Goal: Find specific page/section: Find specific page/section

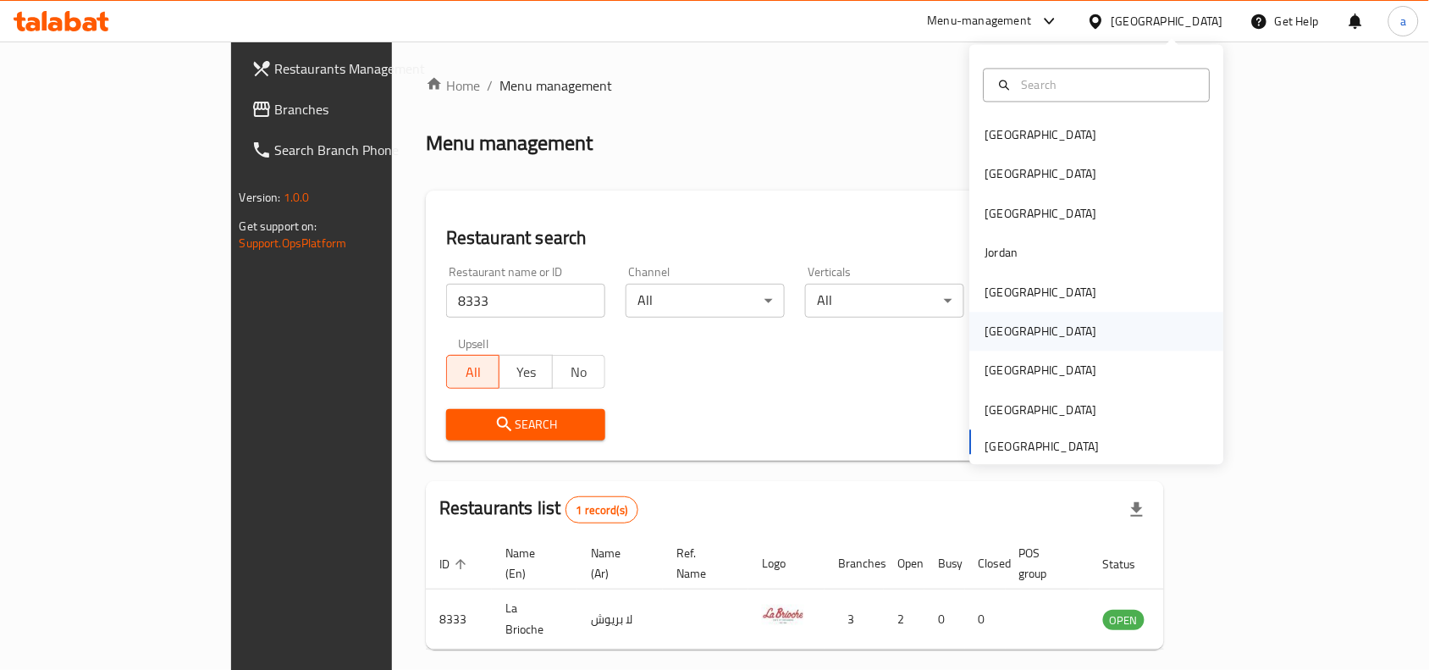
click at [1006, 322] on div "[GEOGRAPHIC_DATA]" at bounding box center [1041, 331] width 139 height 39
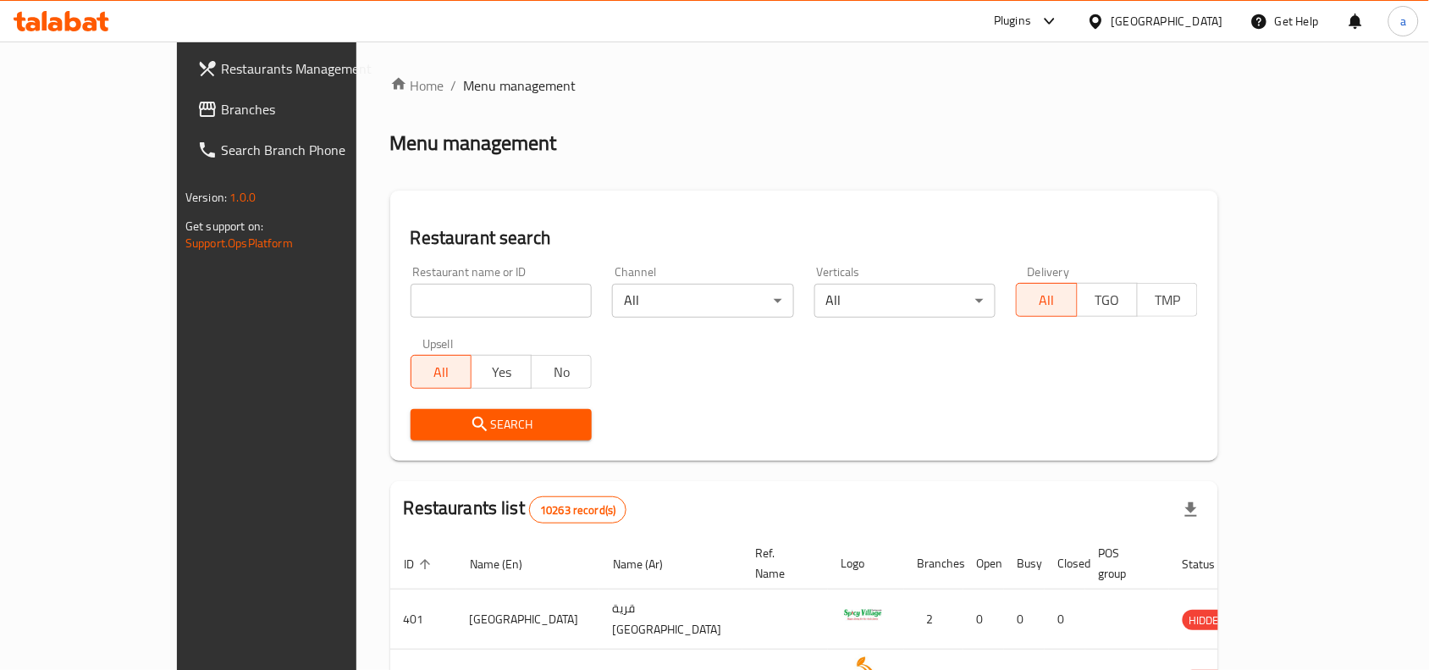
click at [221, 119] on span "Branches" at bounding box center [311, 109] width 181 height 20
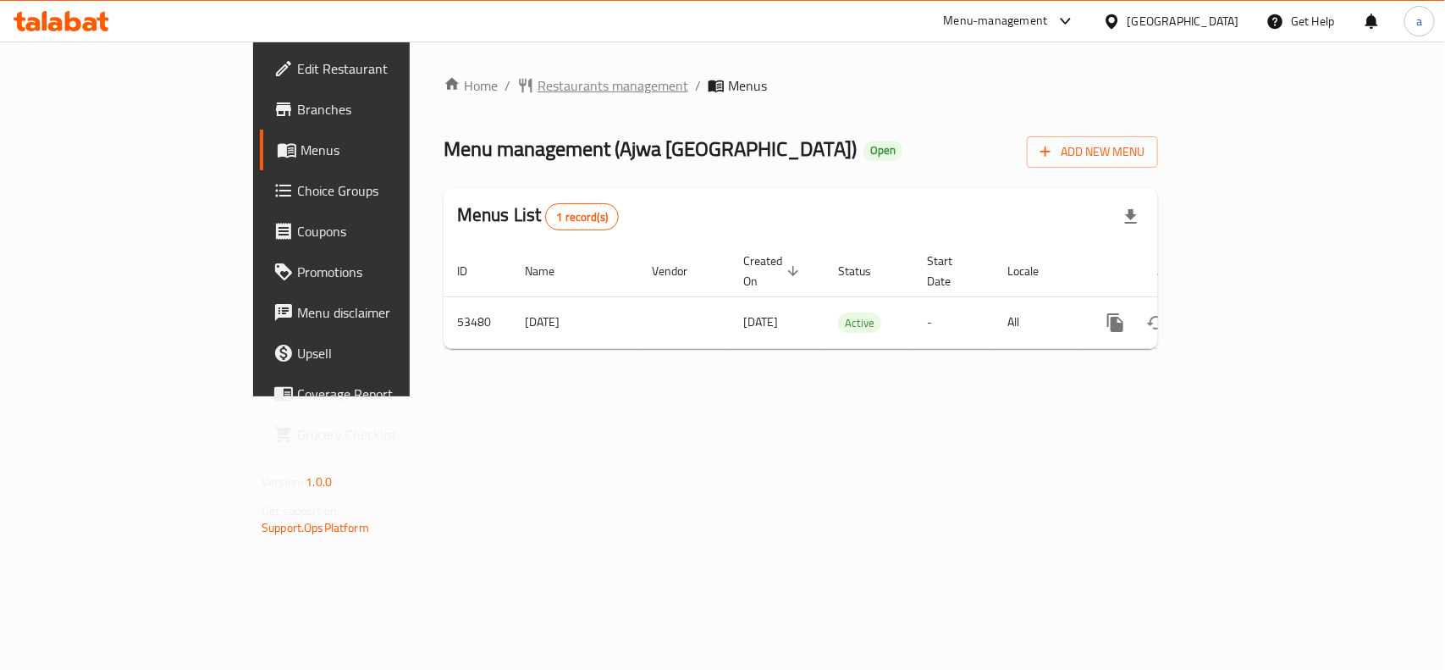
click at [538, 77] on span "Restaurants management" at bounding box center [613, 85] width 151 height 20
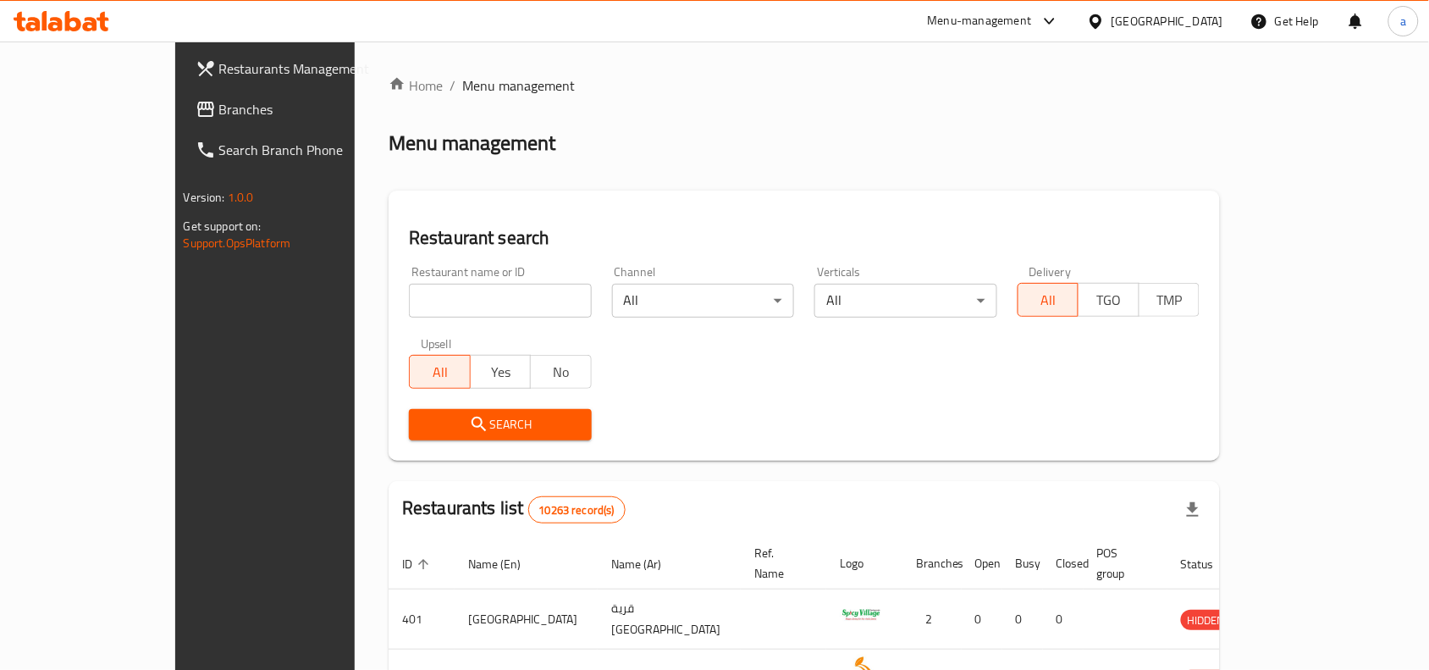
click at [433, 290] on input "search" at bounding box center [500, 301] width 183 height 34
paste input "26529"
type input "26529"
click button "Search" at bounding box center [500, 424] width 183 height 31
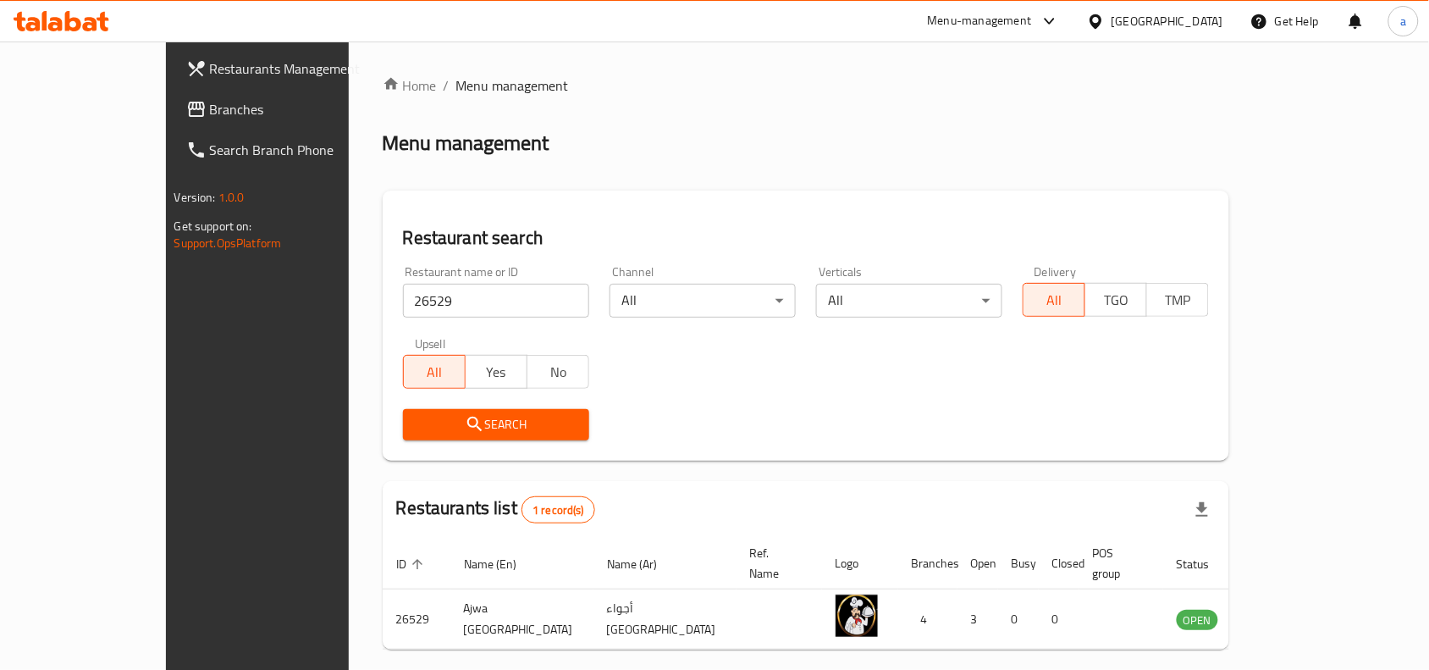
drag, startPoint x: 1211, startPoint y: 10, endPoint x: 1181, endPoint y: 81, distance: 77.0
click at [1211, 10] on div "Oman" at bounding box center [1154, 21] width 163 height 41
click at [1200, 39] on div "Oman" at bounding box center [1154, 21] width 163 height 41
click at [1204, 28] on div "Oman" at bounding box center [1168, 21] width 112 height 19
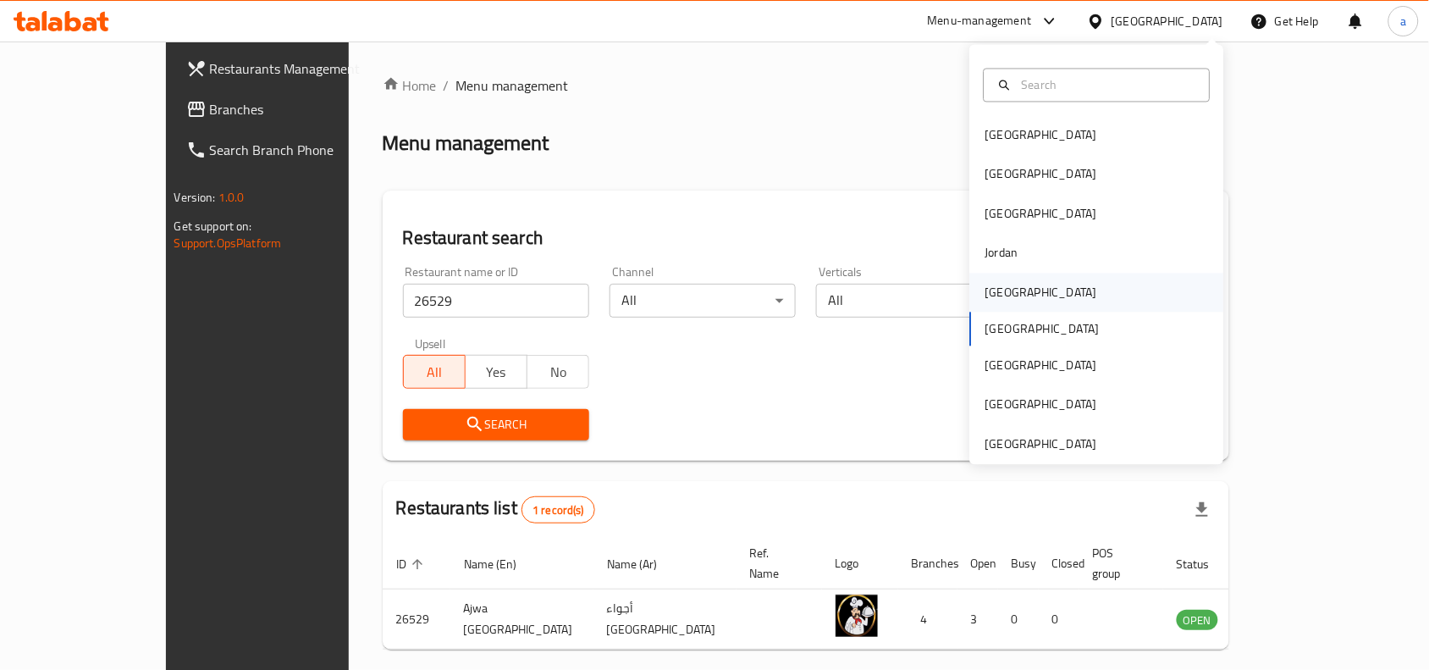
click at [1013, 292] on div "Kuwait" at bounding box center [1041, 292] width 139 height 39
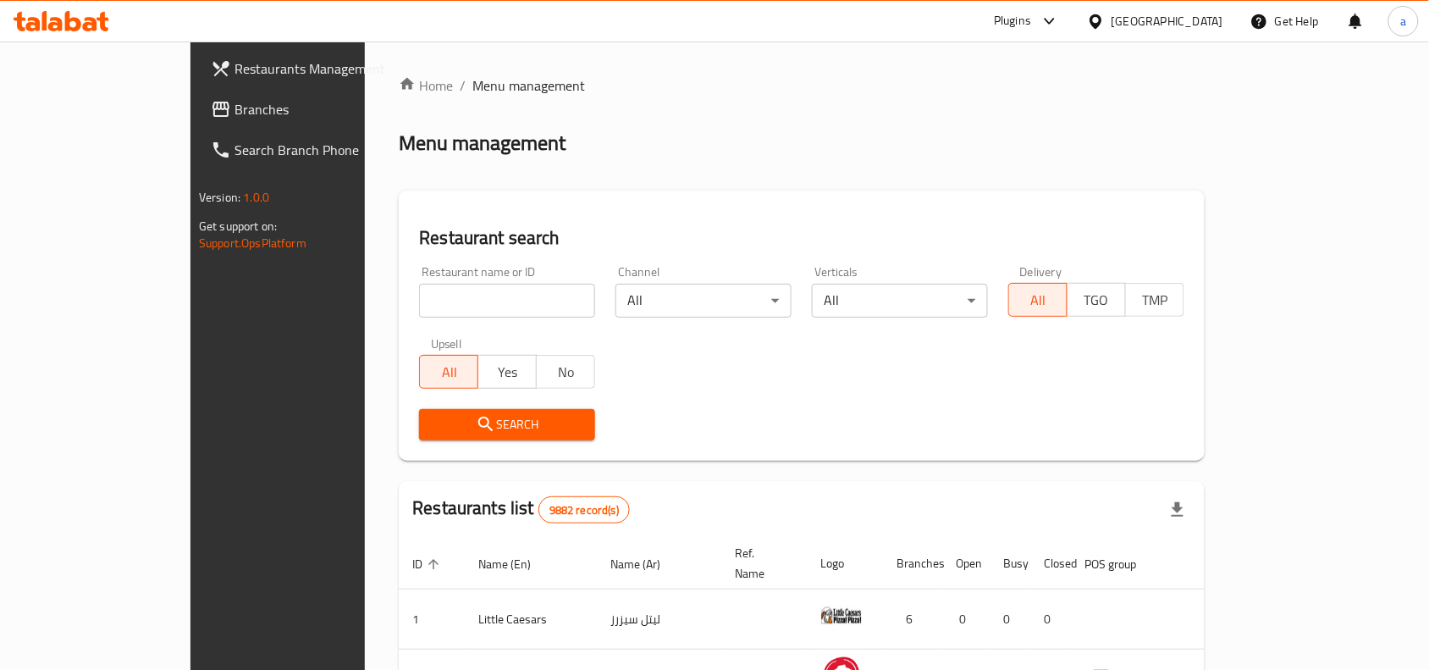
click at [235, 102] on span "Branches" at bounding box center [325, 109] width 181 height 20
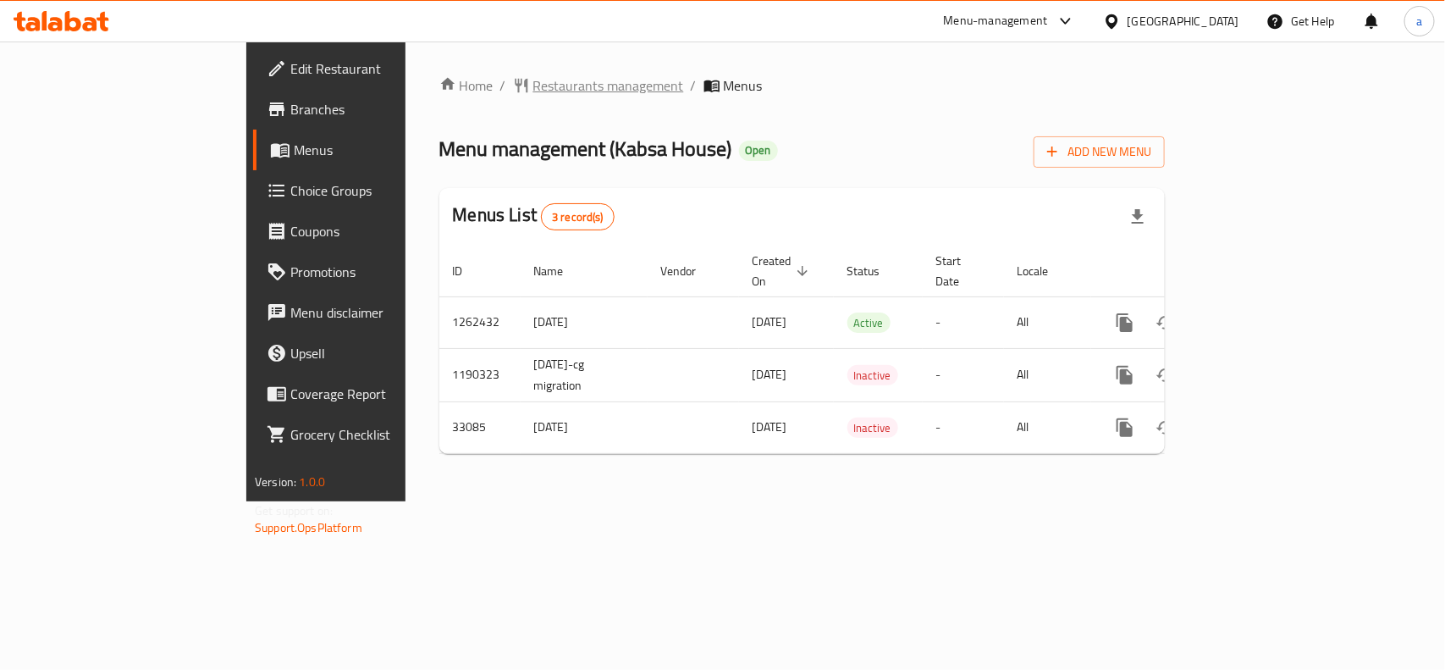
click at [533, 86] on span "Restaurants management" at bounding box center [608, 85] width 151 height 20
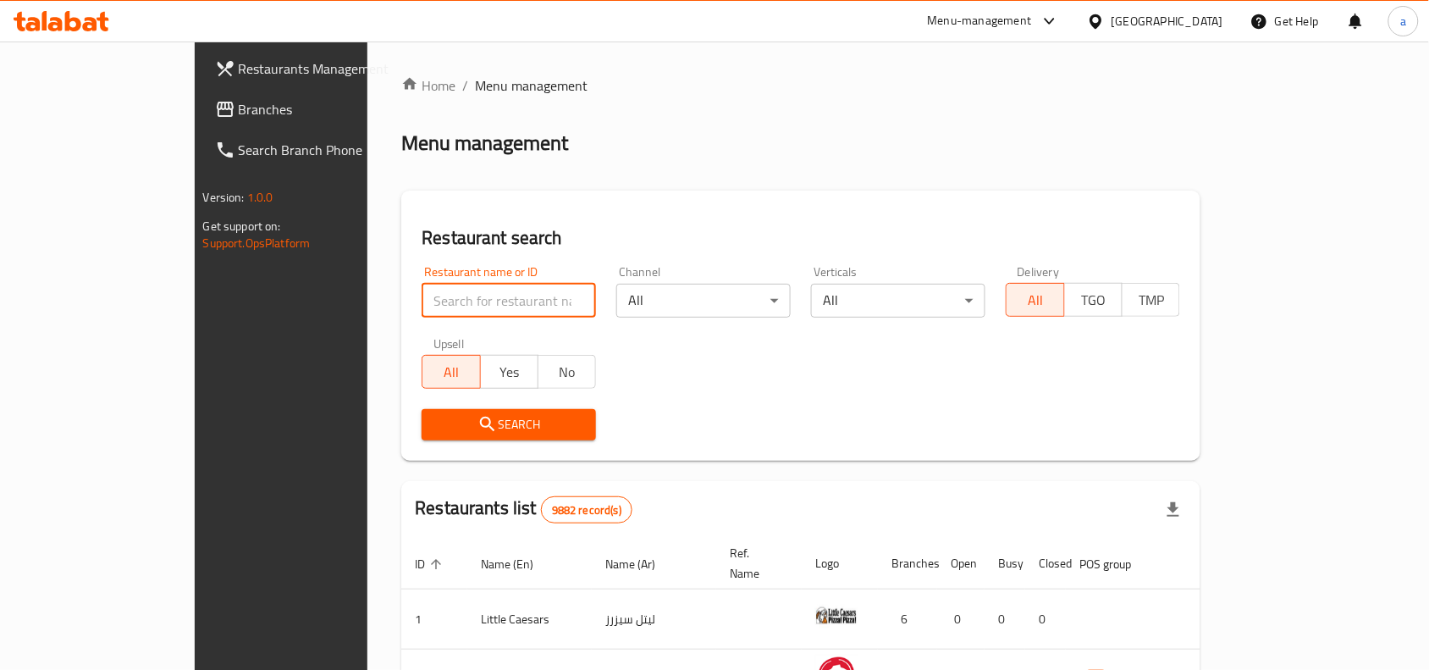
click at [426, 305] on input "search" at bounding box center [509, 301] width 174 height 34
paste input "16998"
type input "16998"
click button "Search" at bounding box center [509, 424] width 174 height 31
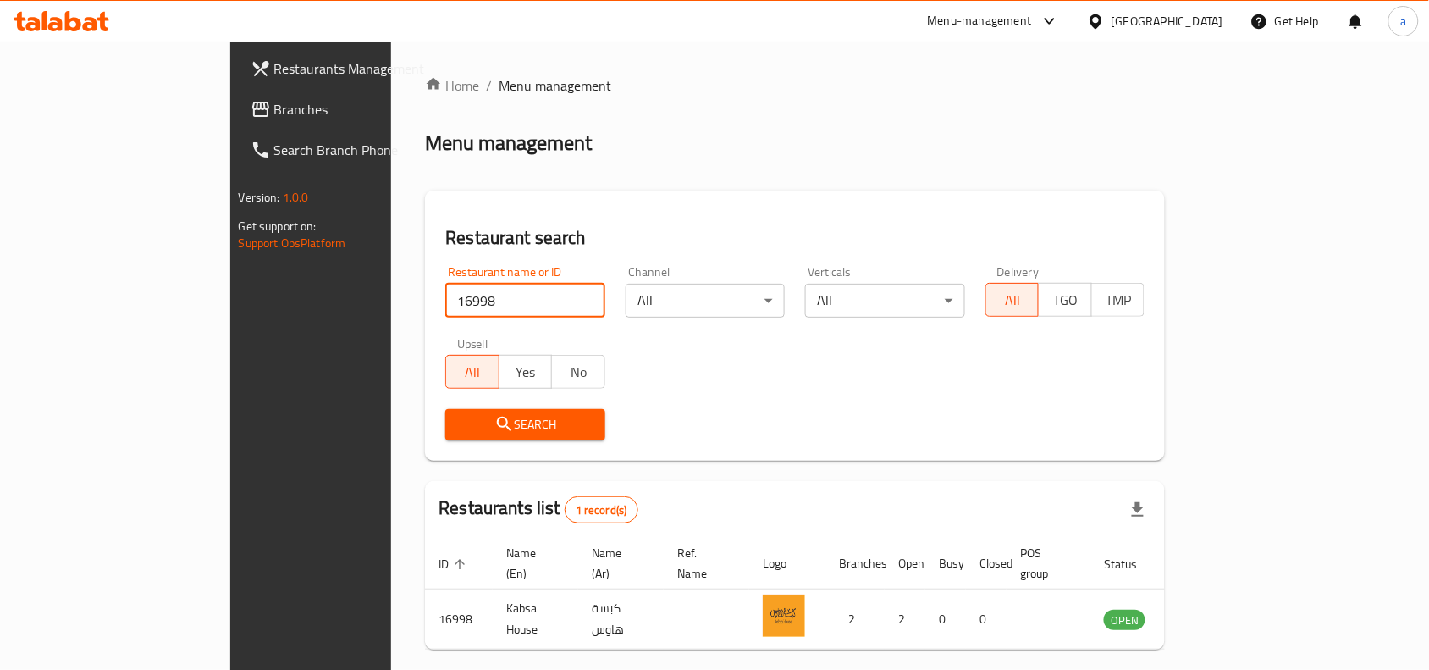
click at [1203, 24] on div "Kuwait" at bounding box center [1168, 21] width 112 height 19
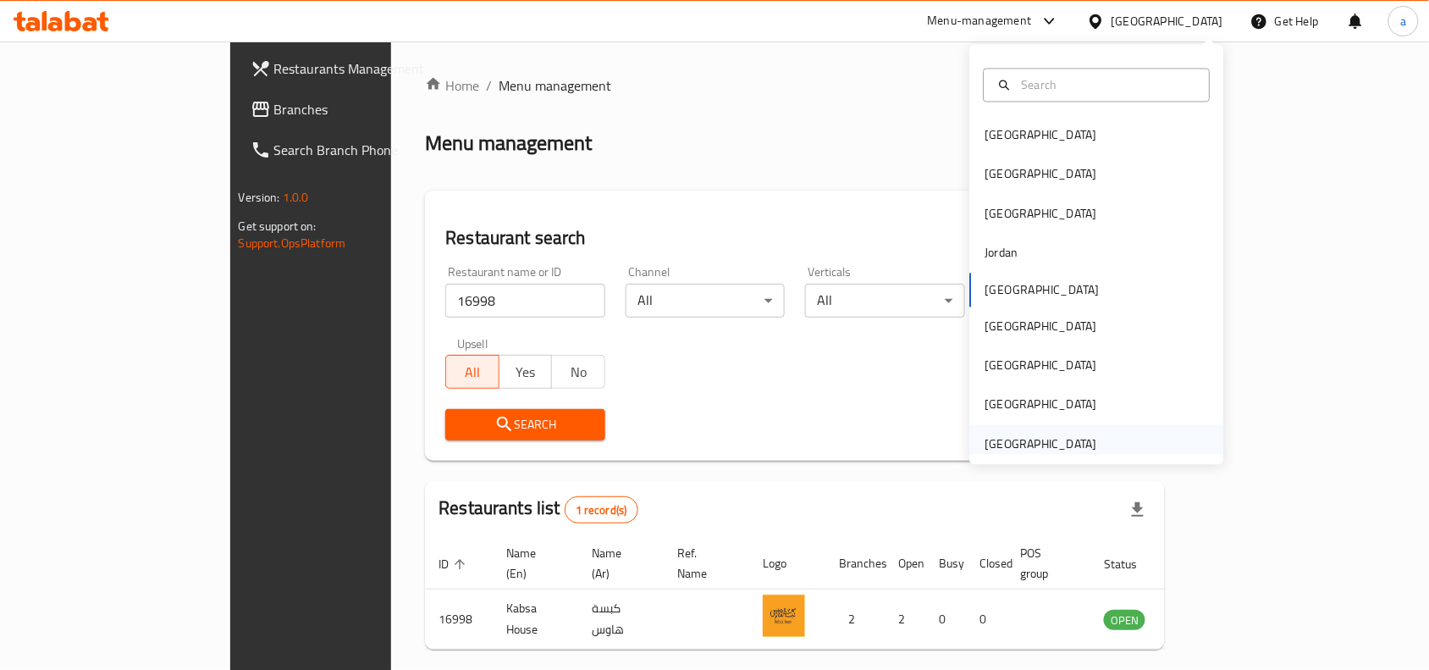
click at [1040, 450] on div "[GEOGRAPHIC_DATA]" at bounding box center [1041, 443] width 112 height 19
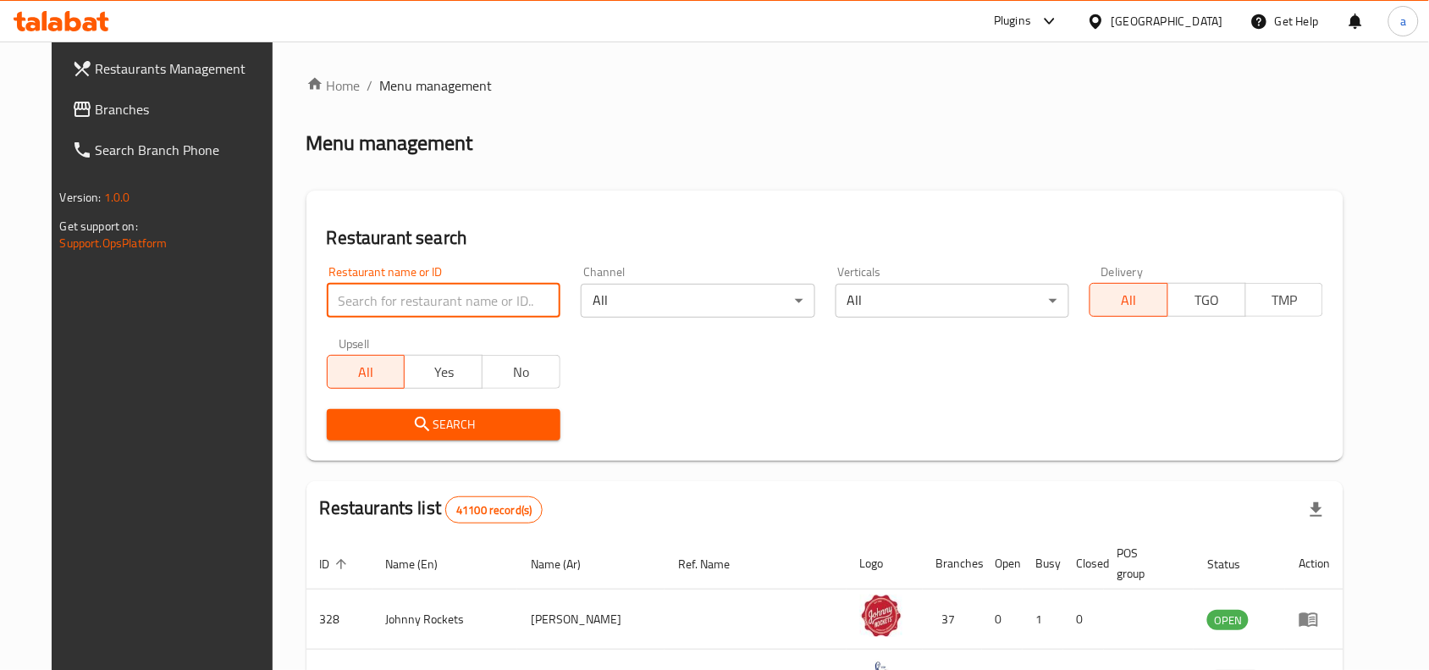
click at [479, 307] on input "search" at bounding box center [444, 301] width 234 height 34
click at [96, 111] on span "Branches" at bounding box center [186, 109] width 181 height 20
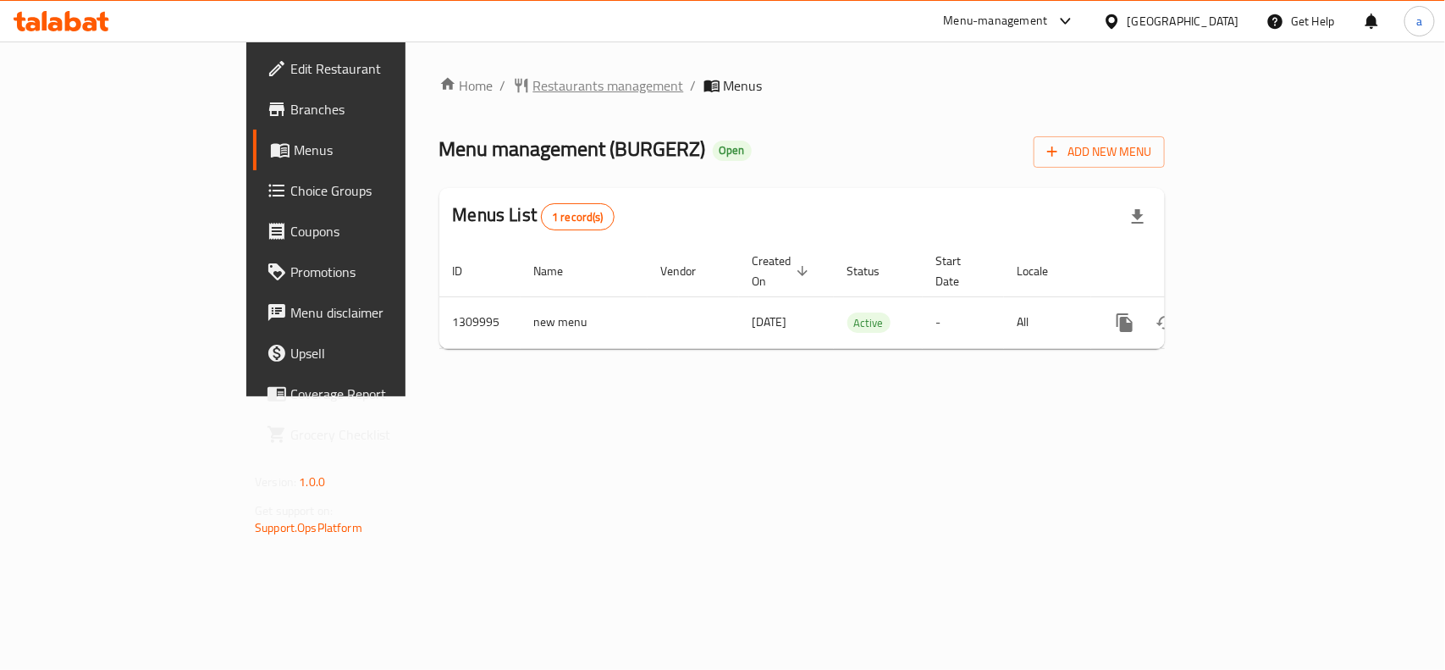
click at [533, 77] on span "Restaurants management" at bounding box center [608, 85] width 151 height 20
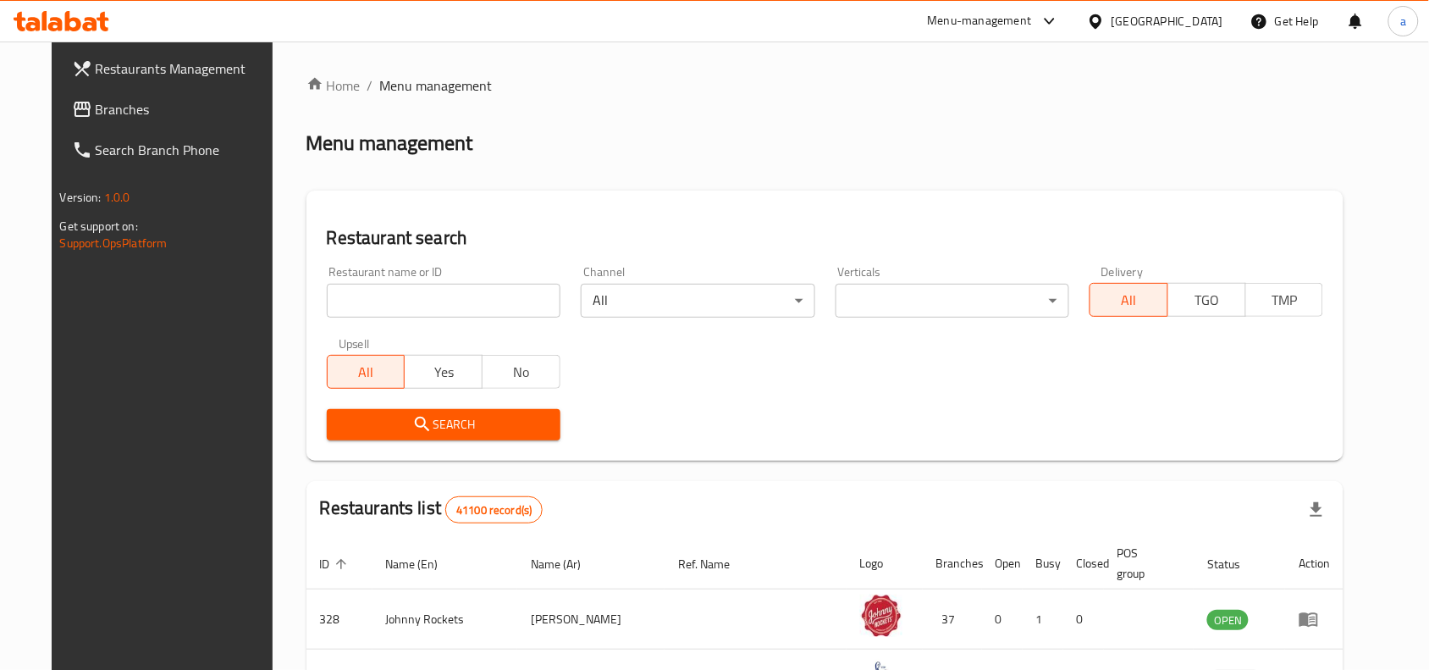
click at [389, 302] on input "search" at bounding box center [444, 301] width 234 height 34
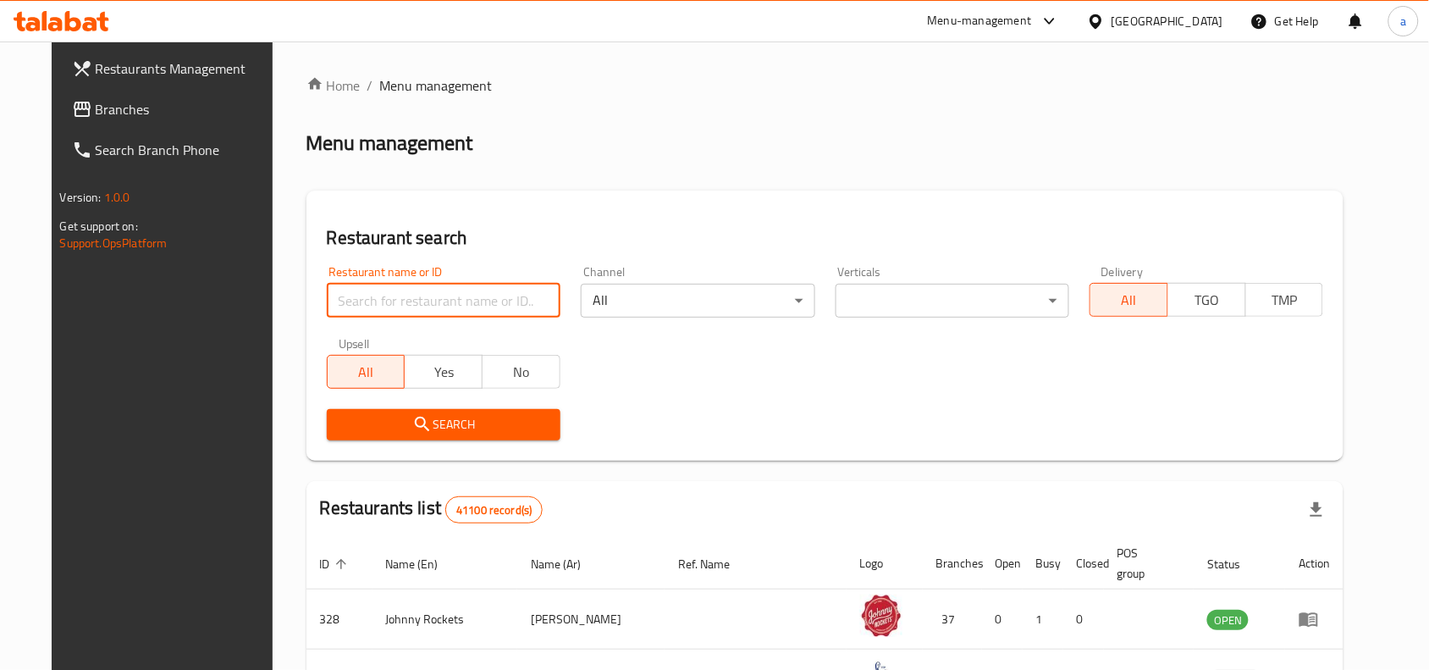
paste input "705305"
type input "705305"
click button "Search" at bounding box center [444, 424] width 234 height 31
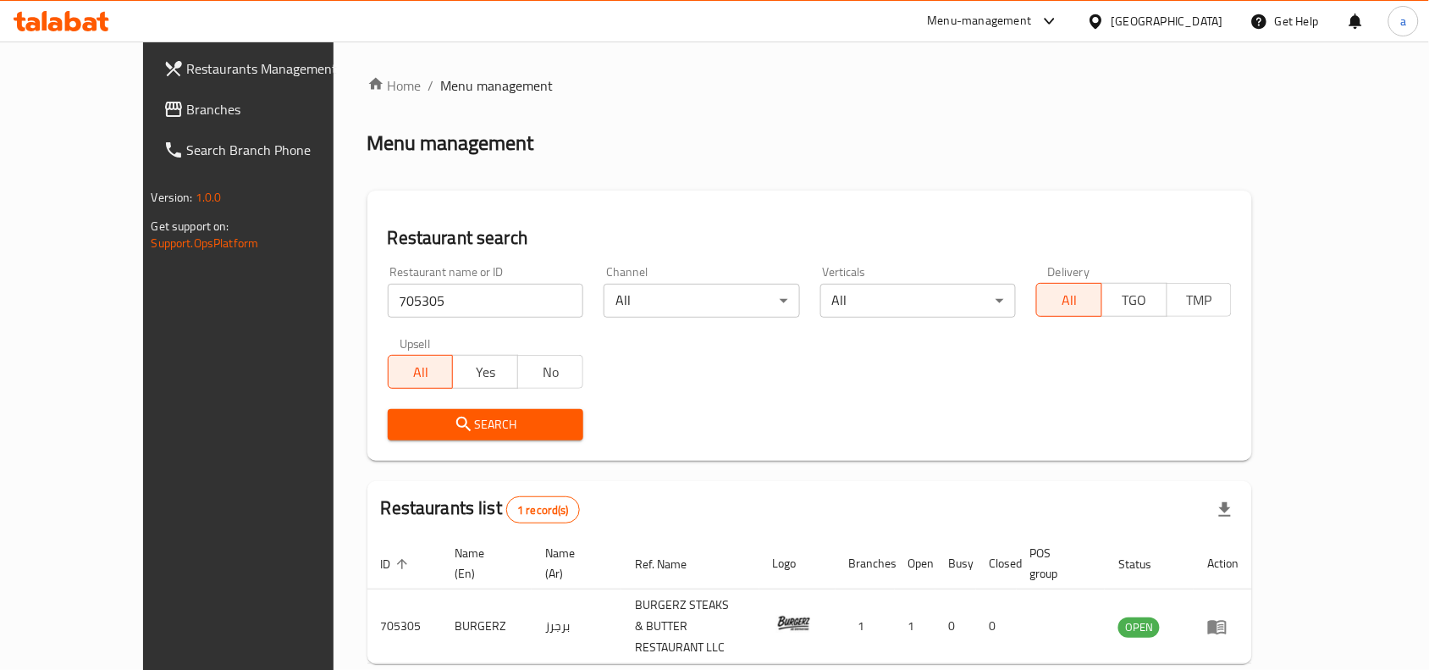
drag, startPoint x: 121, startPoint y: 104, endPoint x: 8, endPoint y: 148, distance: 120.9
click at [187, 104] on span "Branches" at bounding box center [277, 109] width 181 height 20
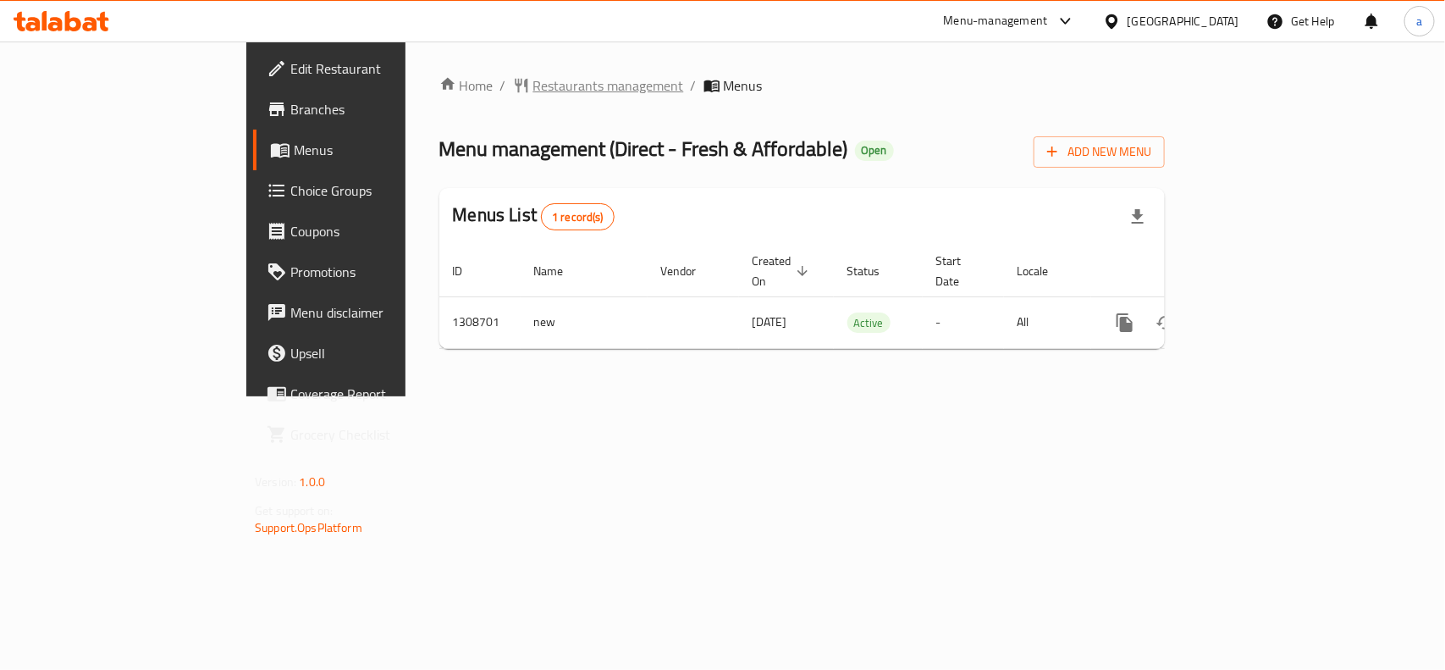
click at [533, 83] on span "Restaurants management" at bounding box center [608, 85] width 151 height 20
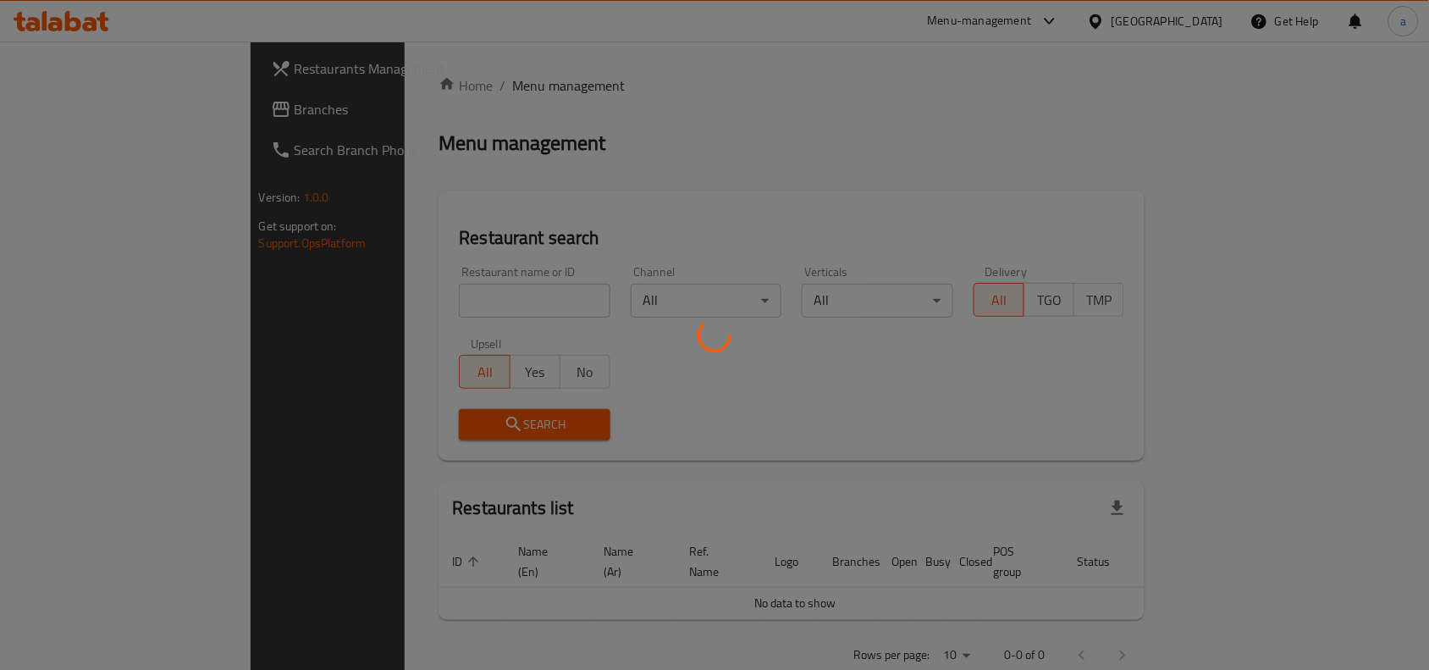
click at [403, 299] on div at bounding box center [714, 335] width 1429 height 670
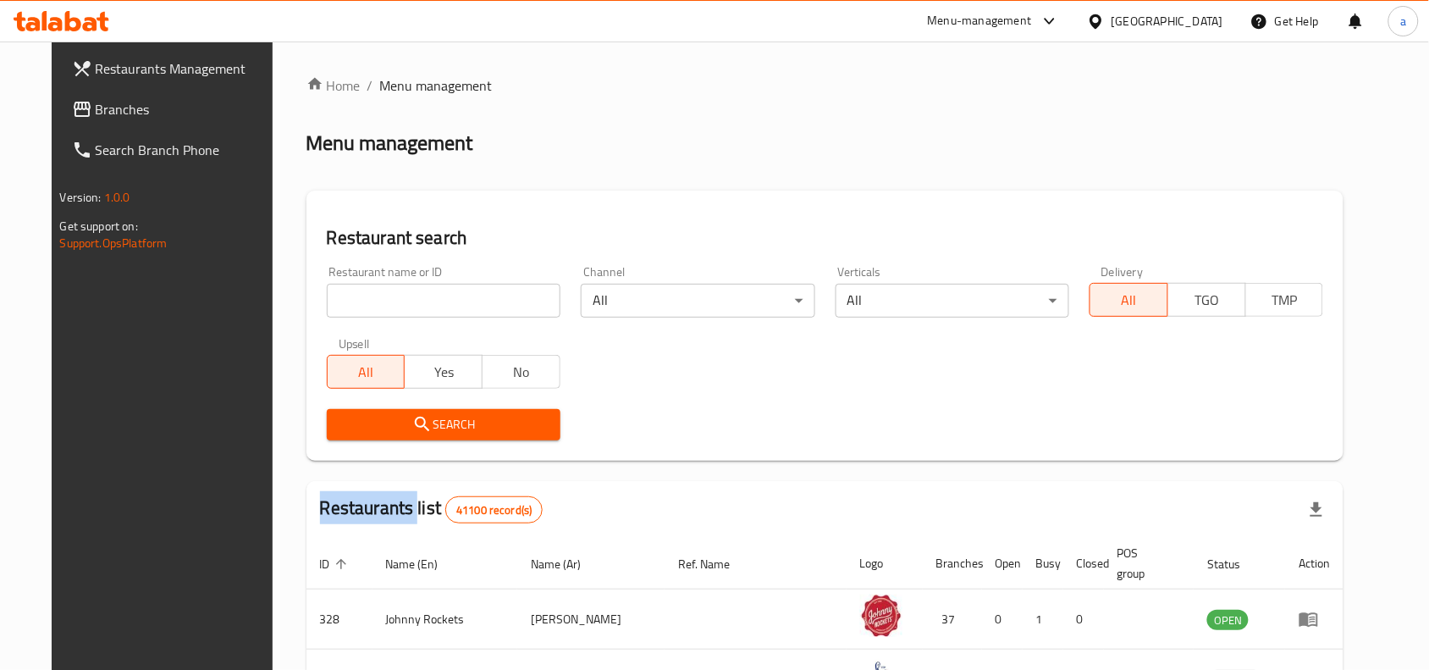
click at [403, 299] on div at bounding box center [714, 335] width 1429 height 670
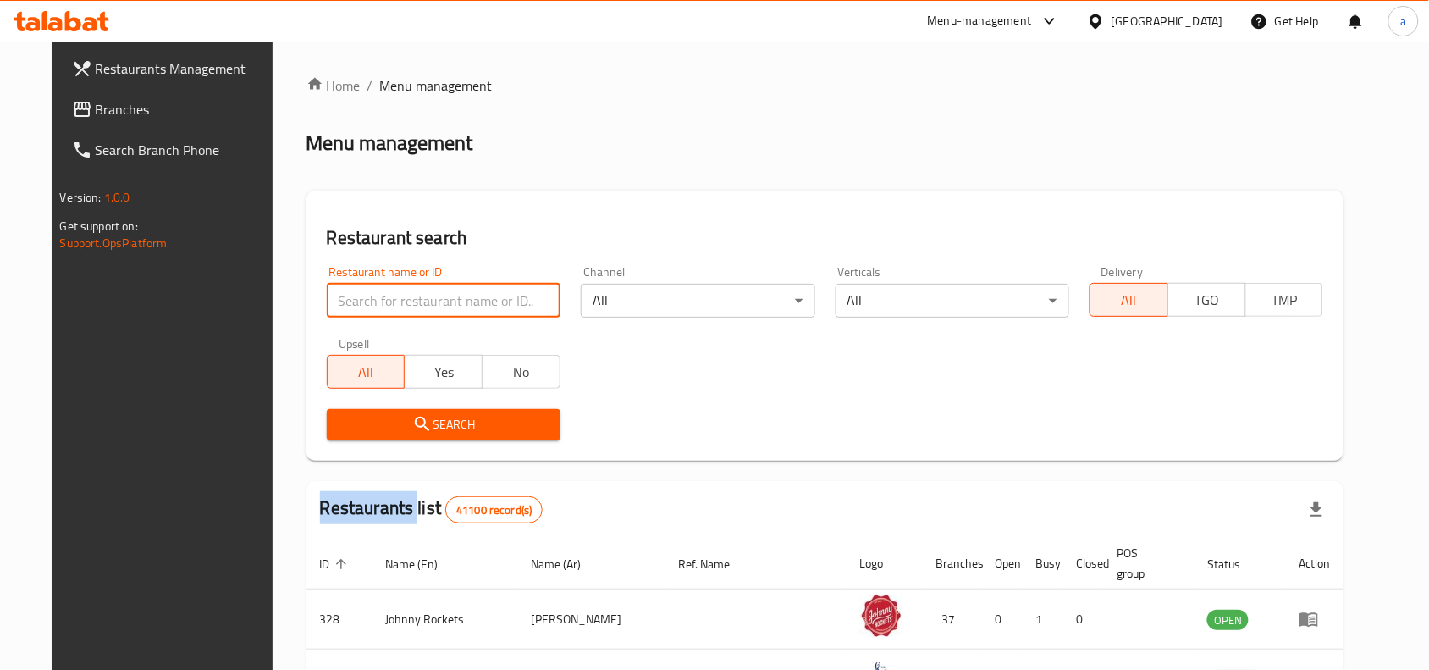
click at [403, 299] on input "search" at bounding box center [444, 301] width 234 height 34
paste input "704997"
type input "704997"
click button "Search" at bounding box center [444, 424] width 234 height 31
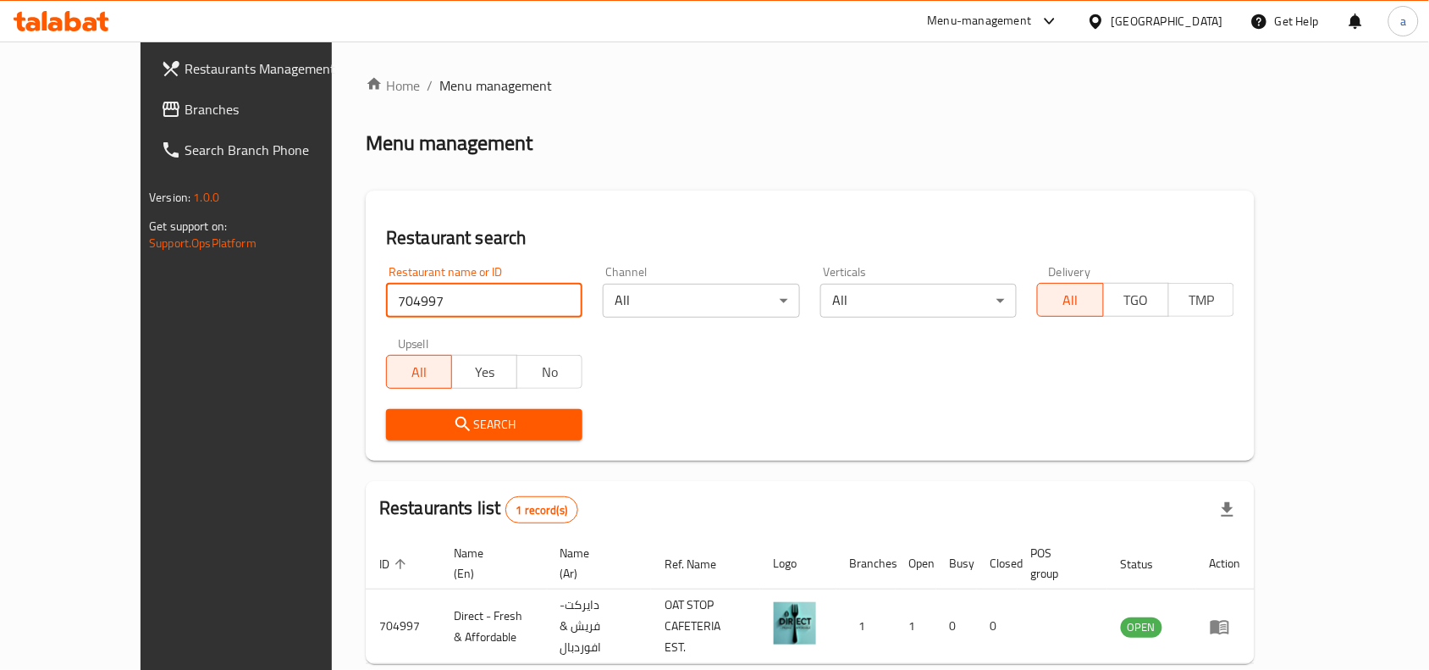
click at [185, 115] on span "Branches" at bounding box center [275, 109] width 181 height 20
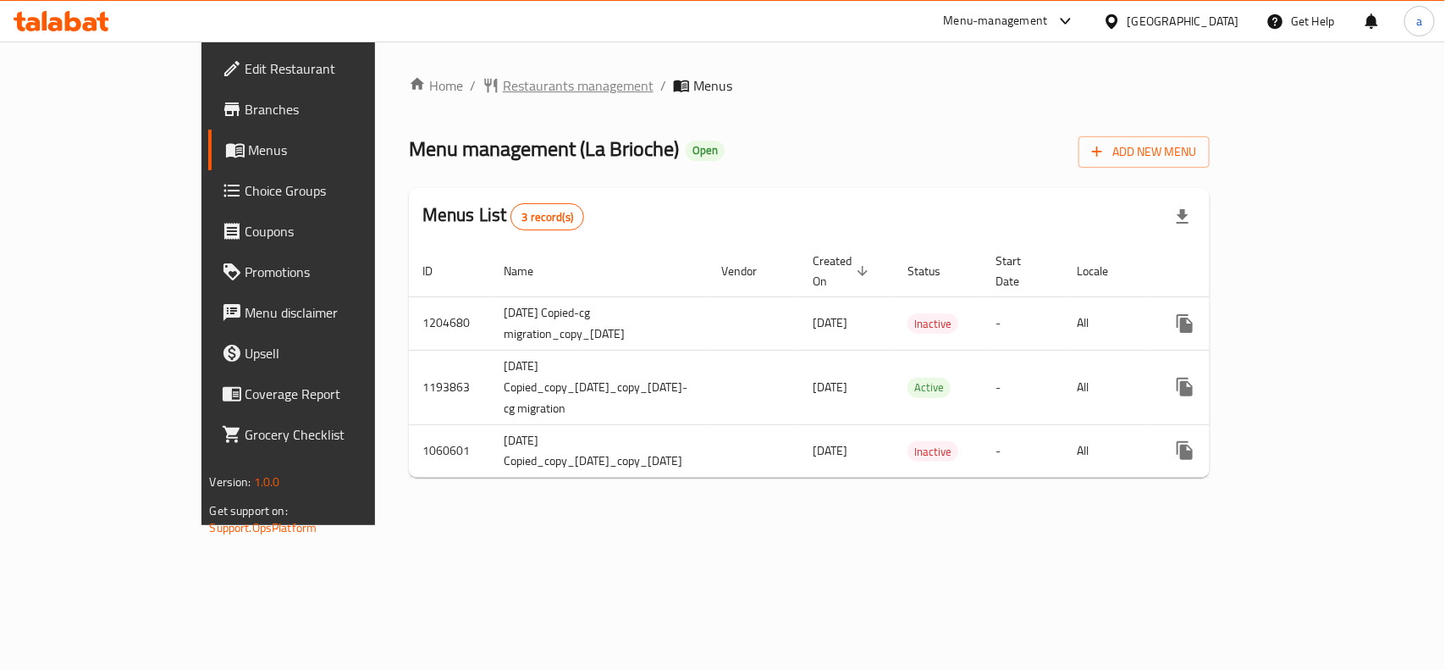
click at [503, 86] on span "Restaurants management" at bounding box center [578, 85] width 151 height 20
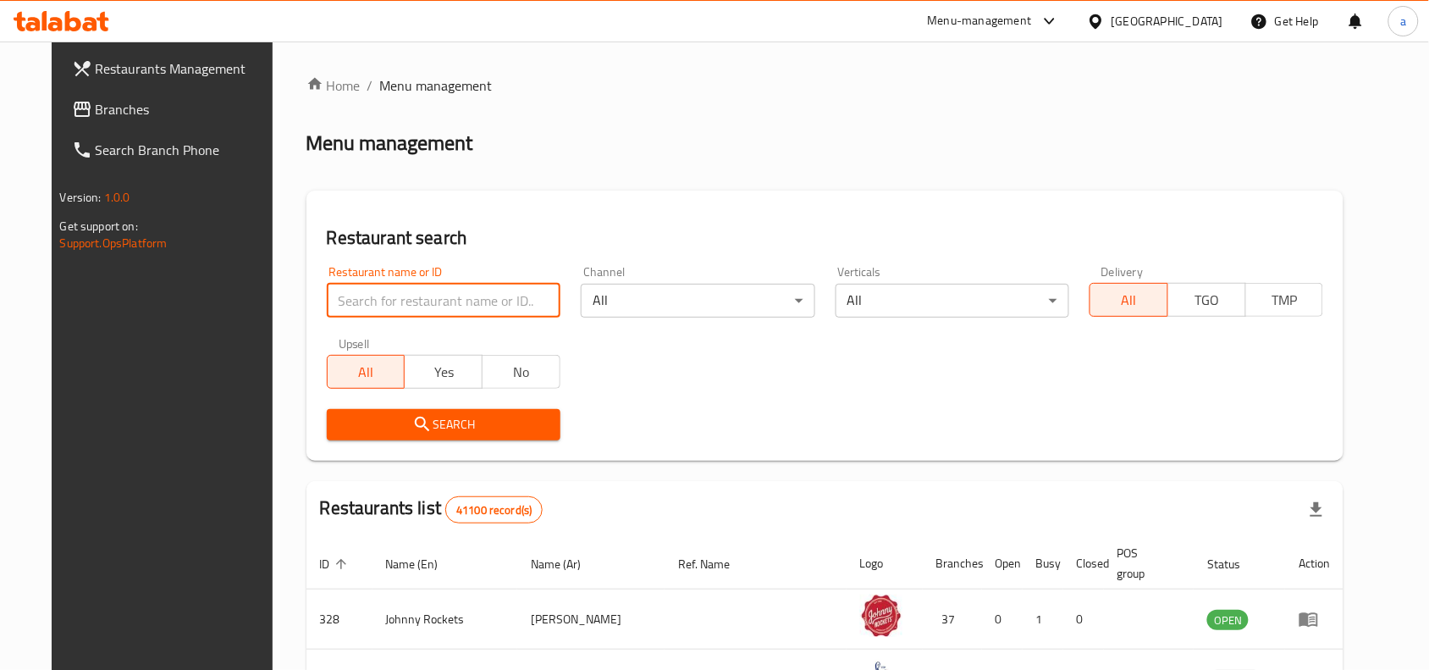
click at [394, 284] on input "search" at bounding box center [444, 301] width 234 height 34
paste input "8819"
type input "8819"
click button "Search" at bounding box center [444, 424] width 234 height 31
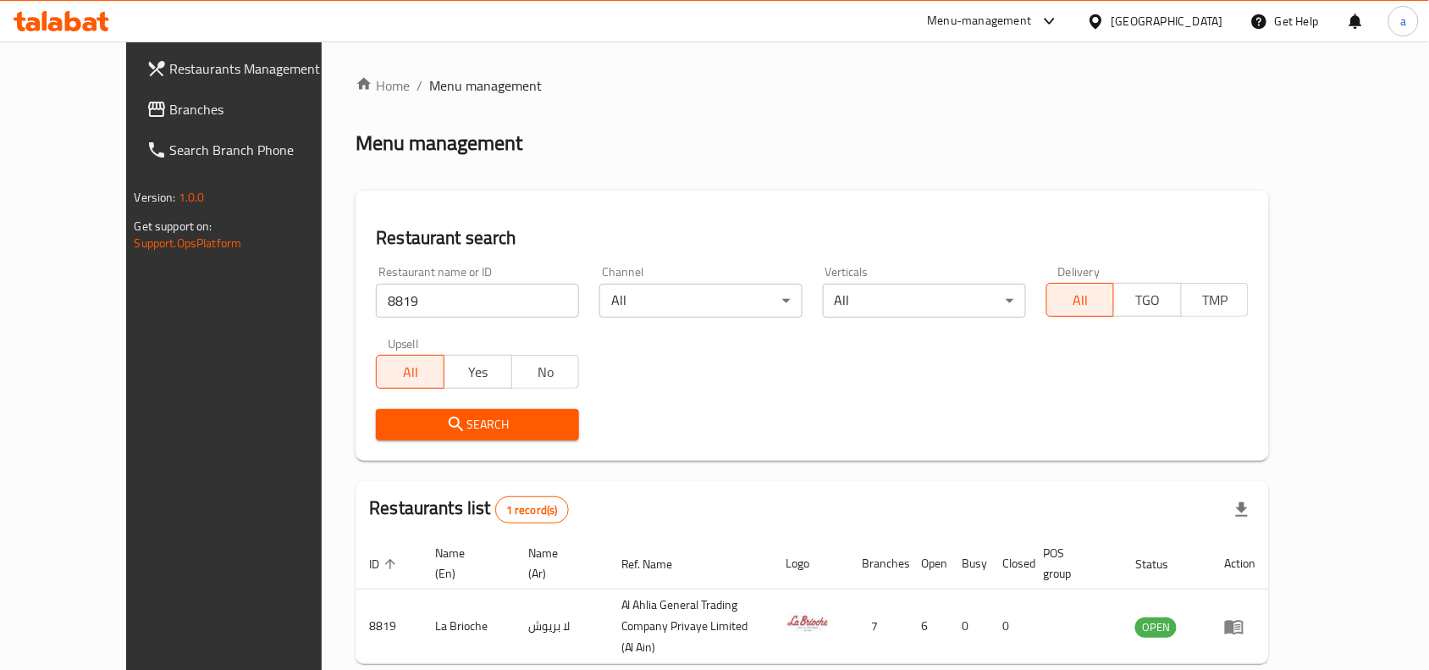
click at [170, 103] on span "Branches" at bounding box center [260, 109] width 181 height 20
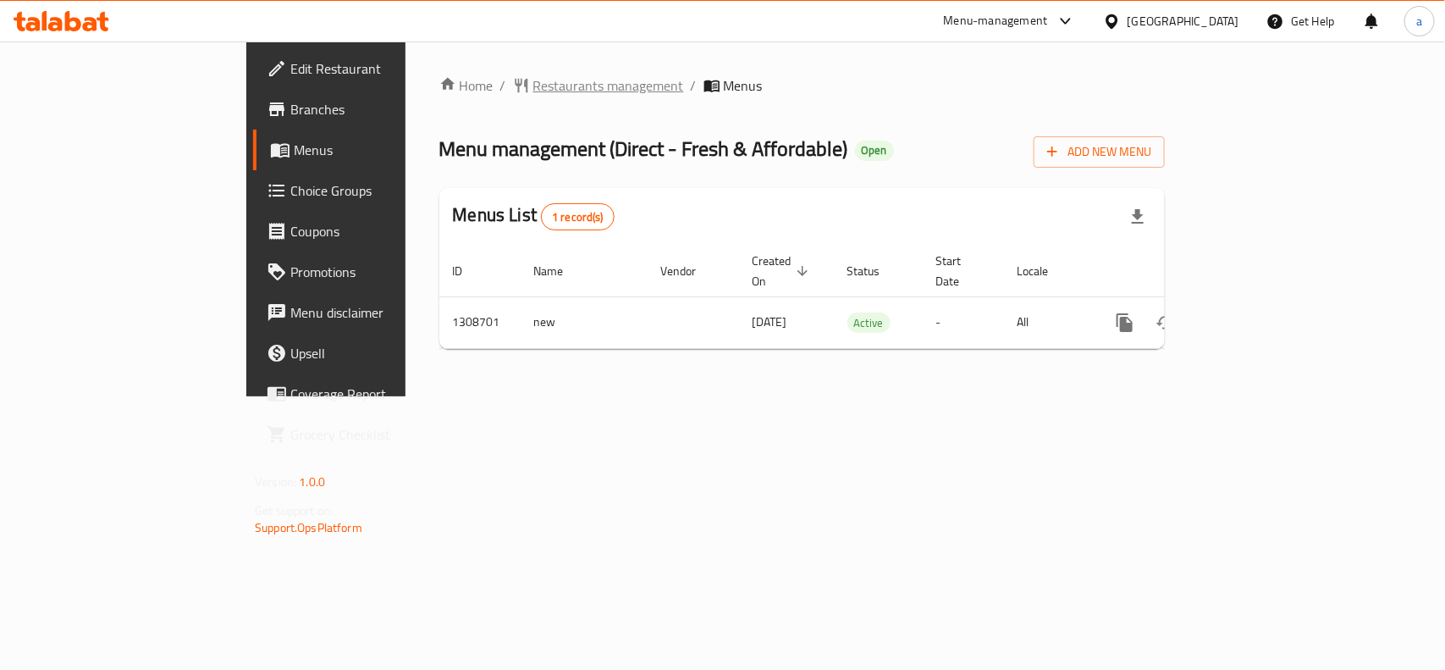
click at [533, 96] on span "Restaurants management" at bounding box center [608, 85] width 151 height 20
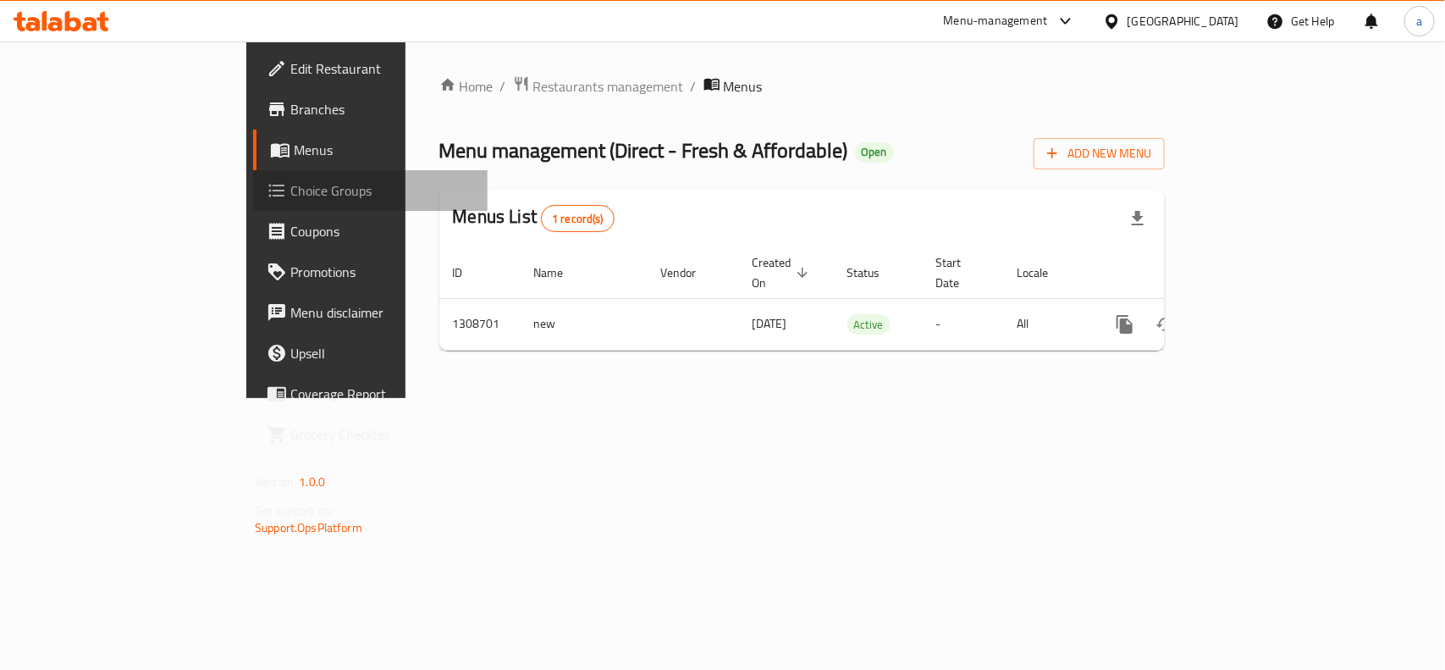
click at [290, 182] on span "Choice Groups" at bounding box center [382, 190] width 184 height 20
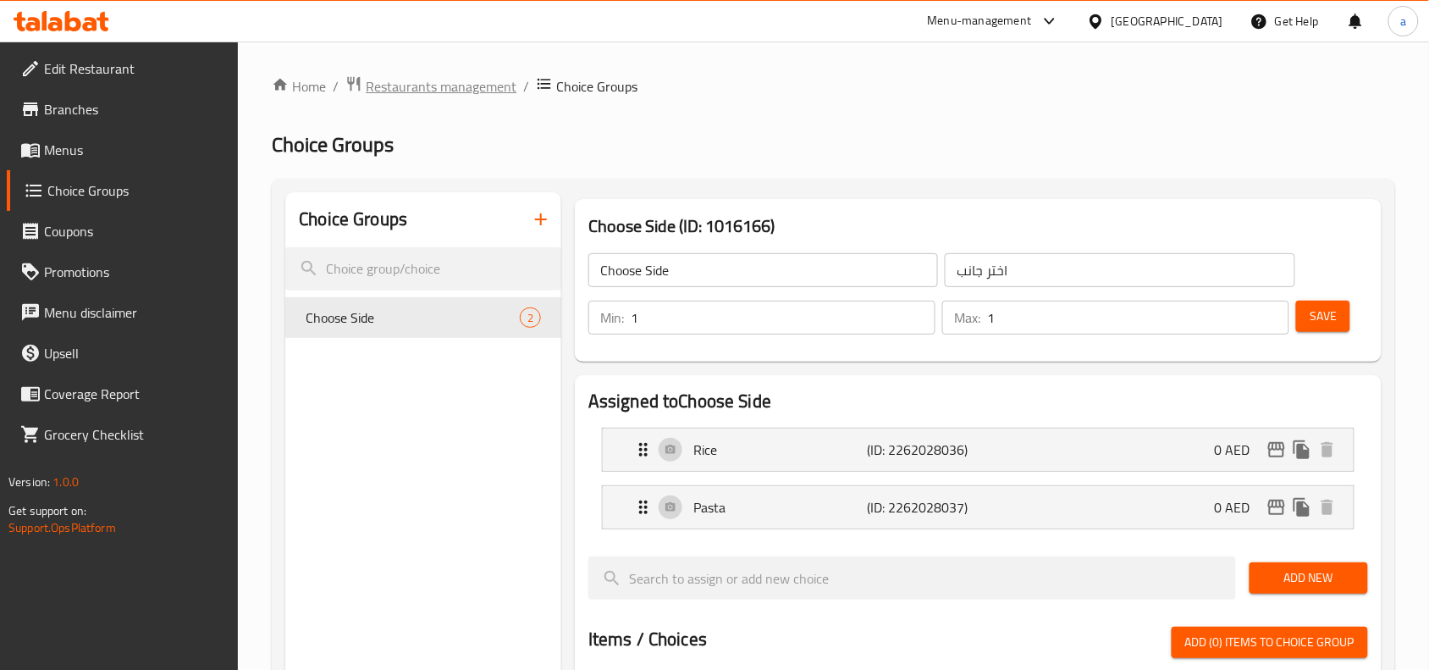
click at [422, 90] on span "Restaurants management" at bounding box center [441, 86] width 151 height 20
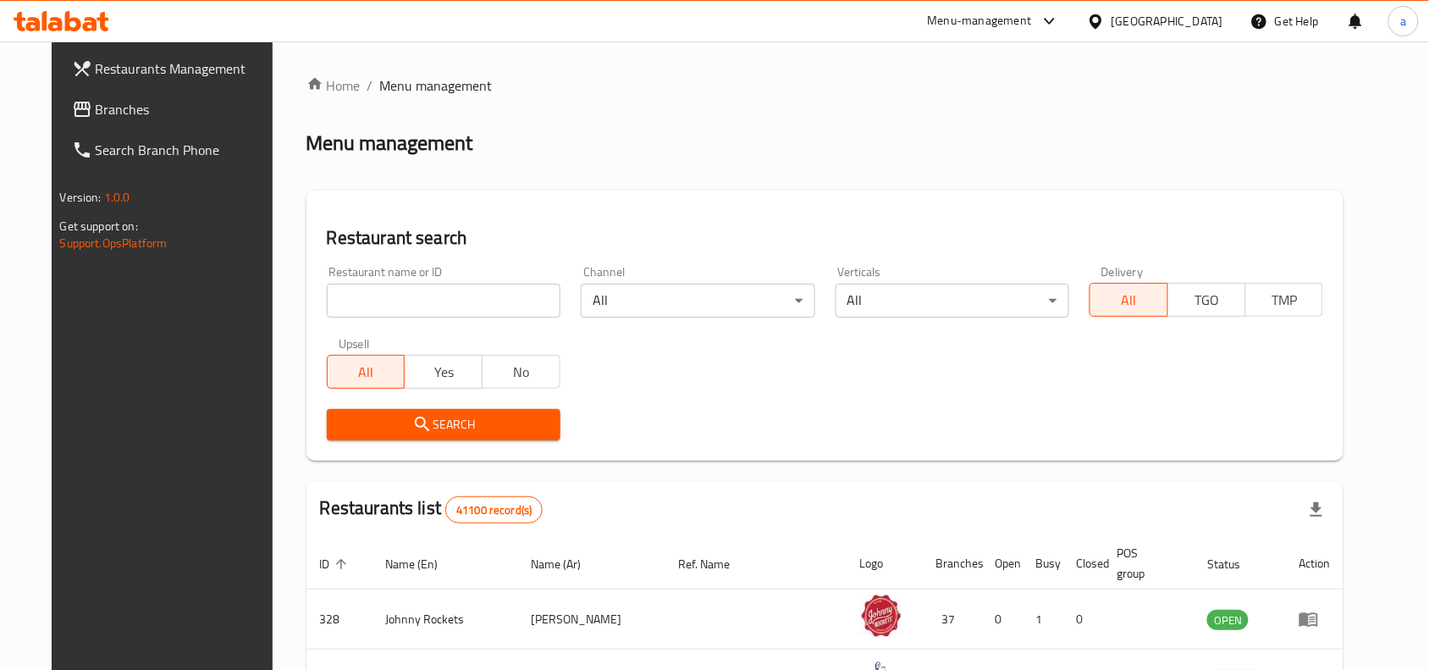
click at [133, 111] on span "Branches" at bounding box center [186, 109] width 181 height 20
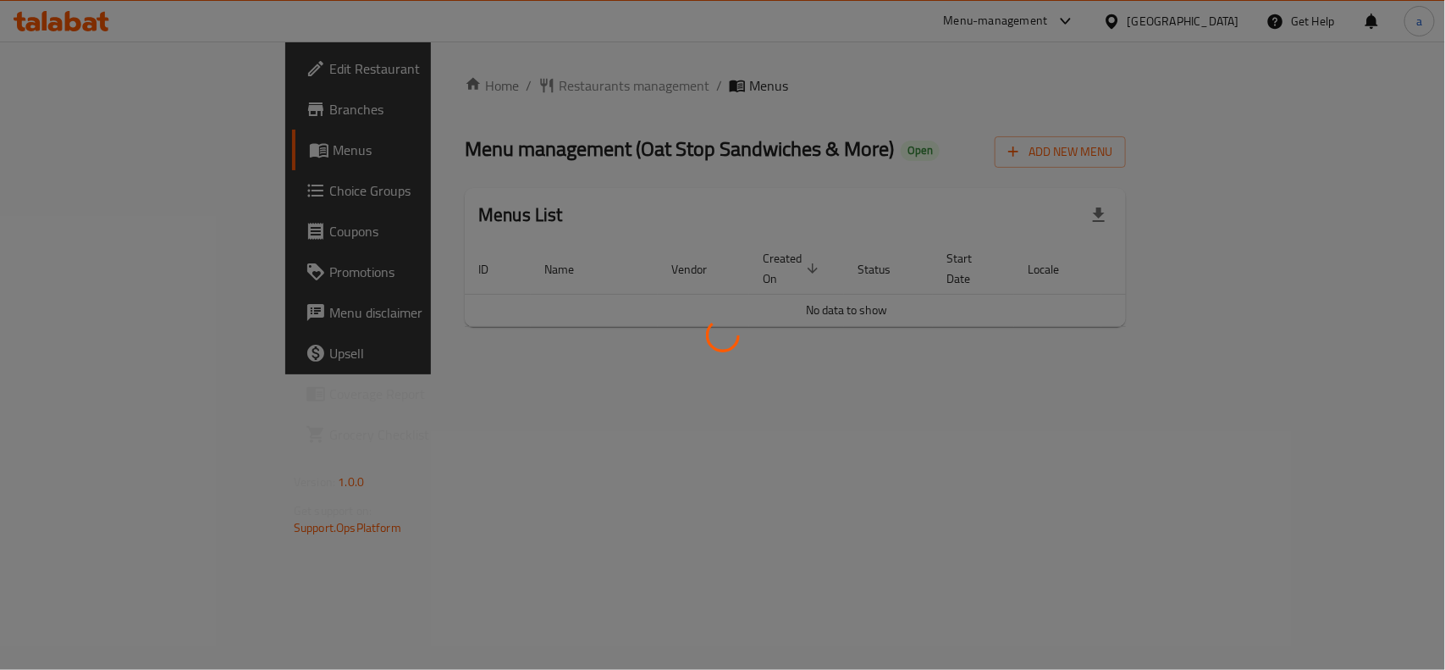
click at [387, 85] on div at bounding box center [722, 335] width 1445 height 670
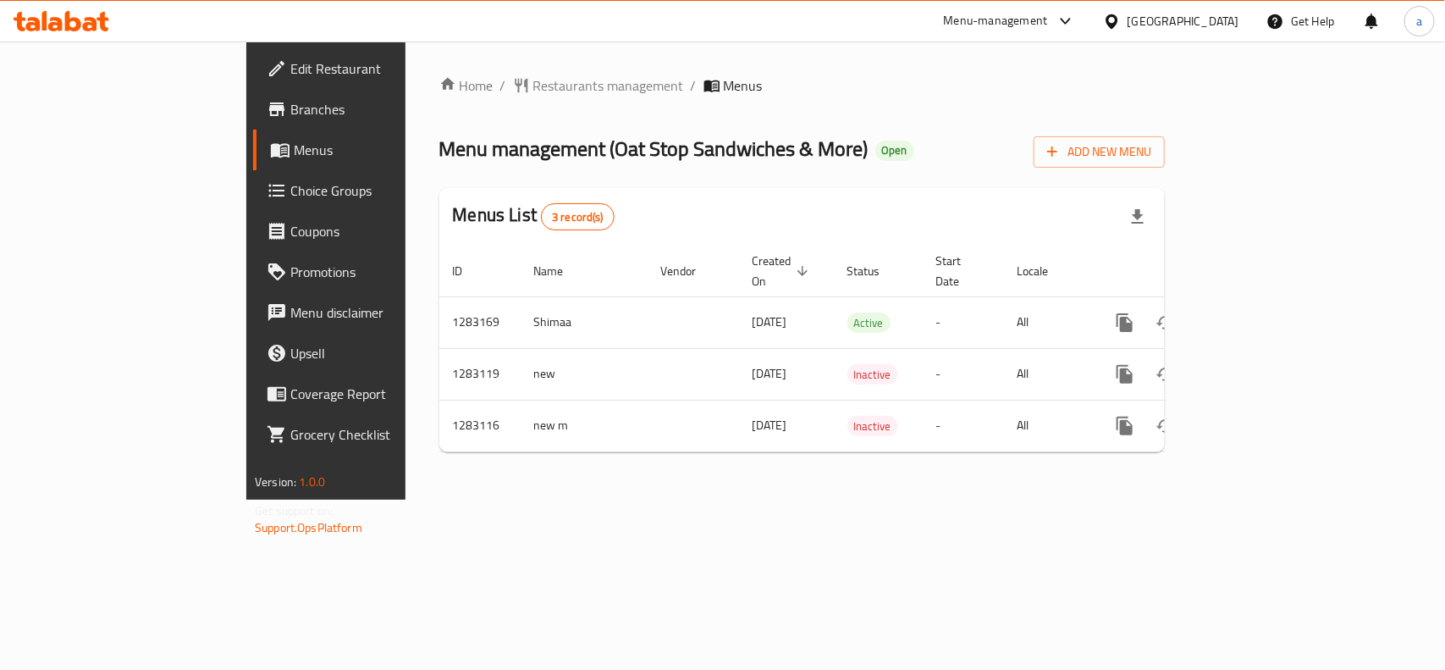
click at [533, 93] on span "Restaurants management" at bounding box center [608, 85] width 151 height 20
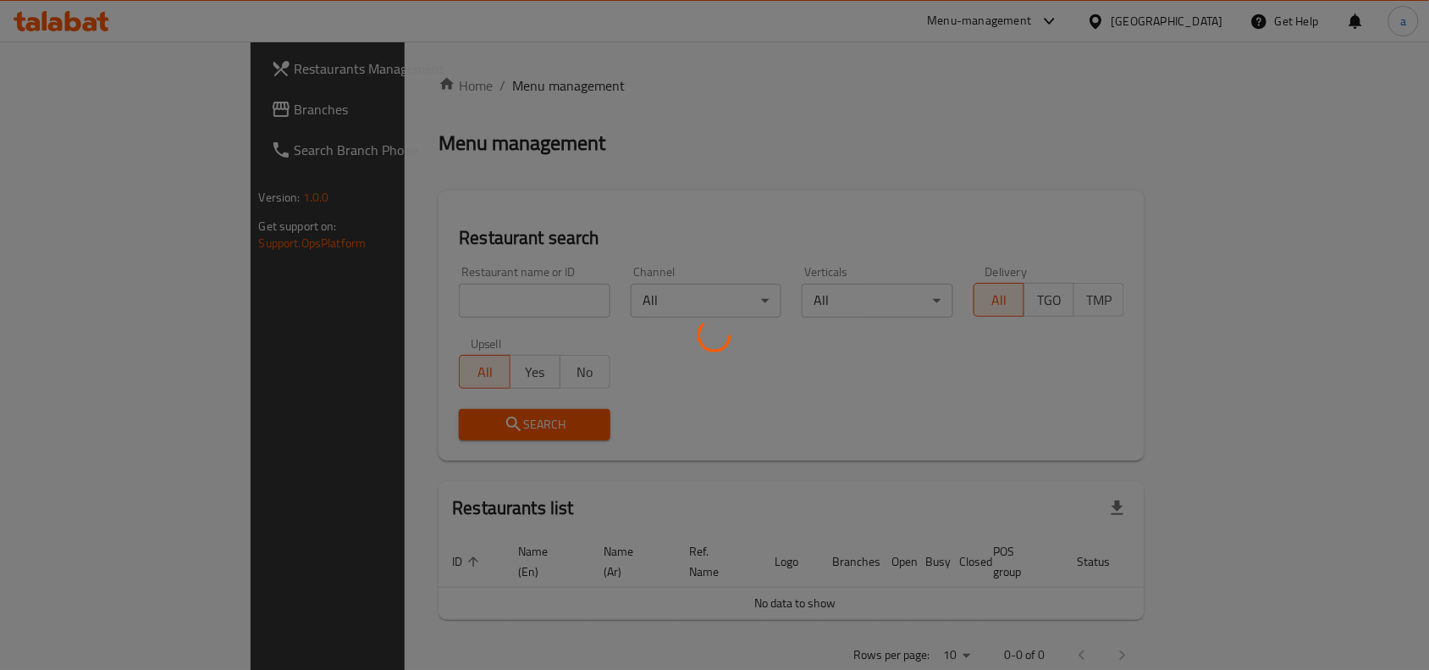
click at [432, 301] on div at bounding box center [714, 335] width 1429 height 670
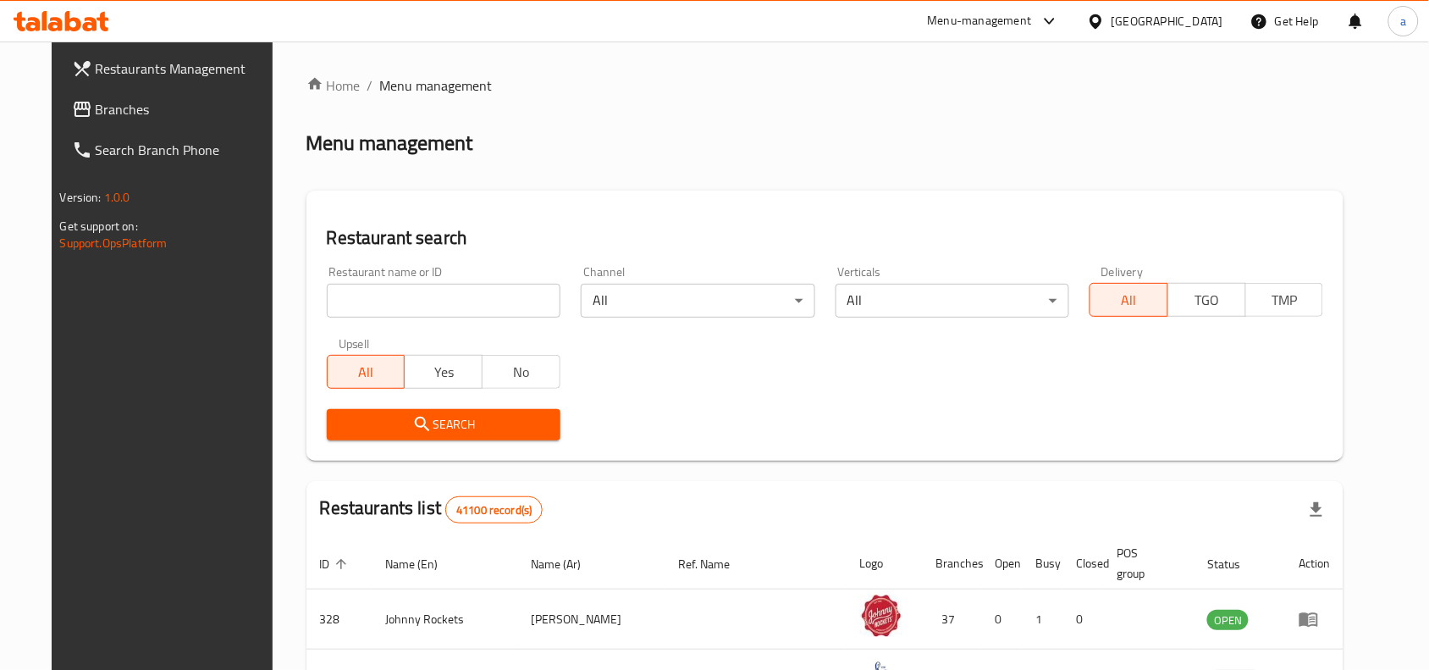
click at [432, 301] on input "search" at bounding box center [444, 301] width 234 height 34
paste input "695098"
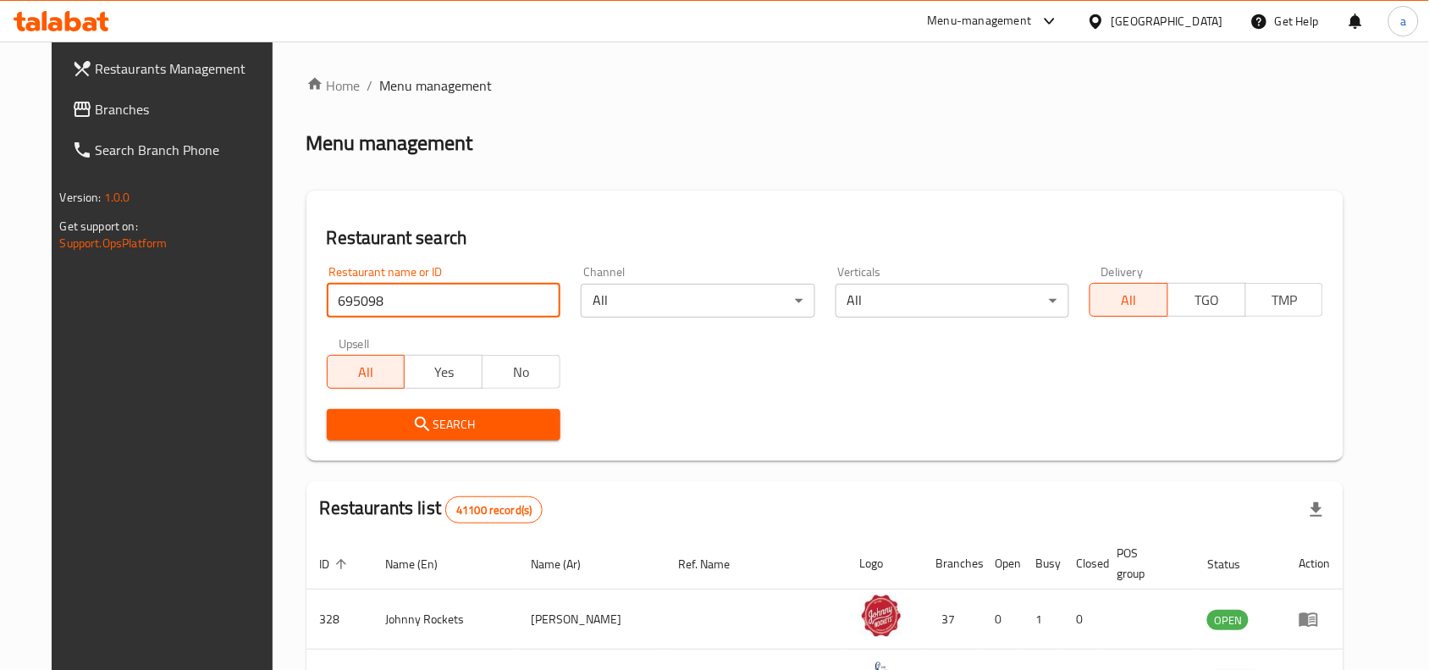
type input "695098"
click button "Search" at bounding box center [444, 424] width 234 height 31
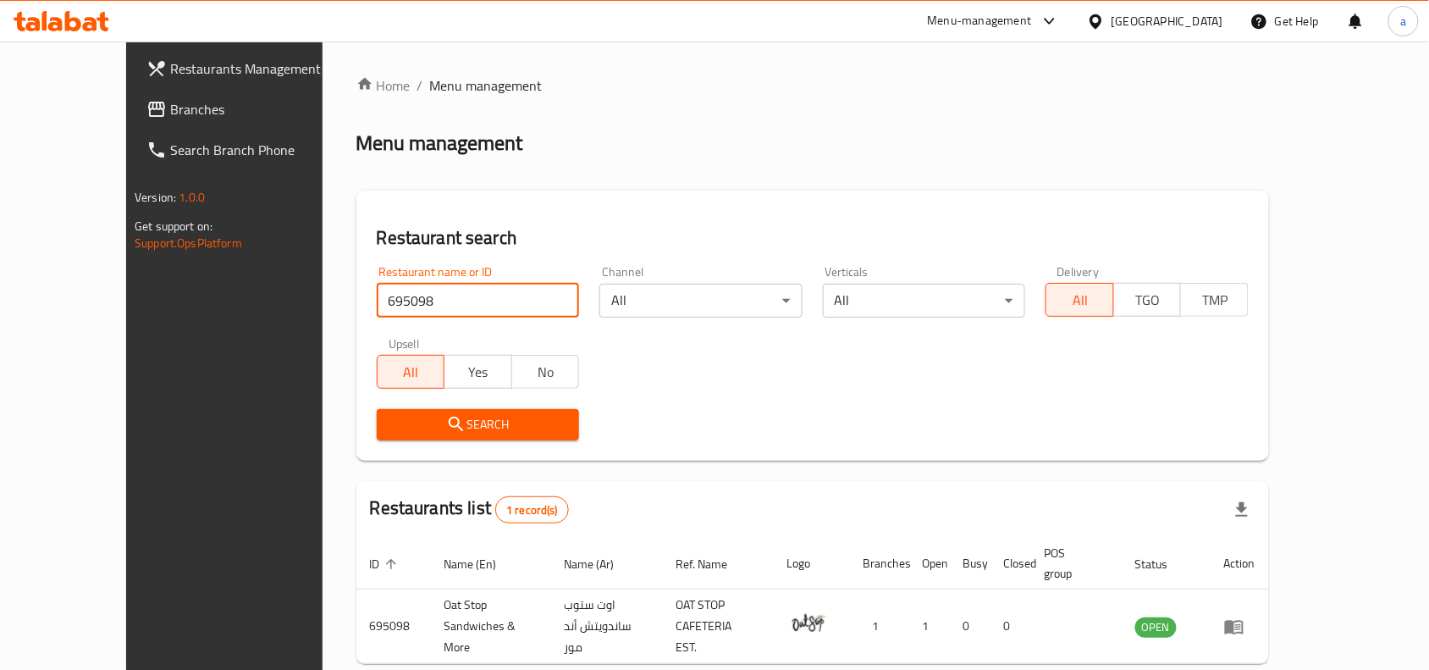
click at [1158, 14] on div "[GEOGRAPHIC_DATA]" at bounding box center [1168, 21] width 112 height 19
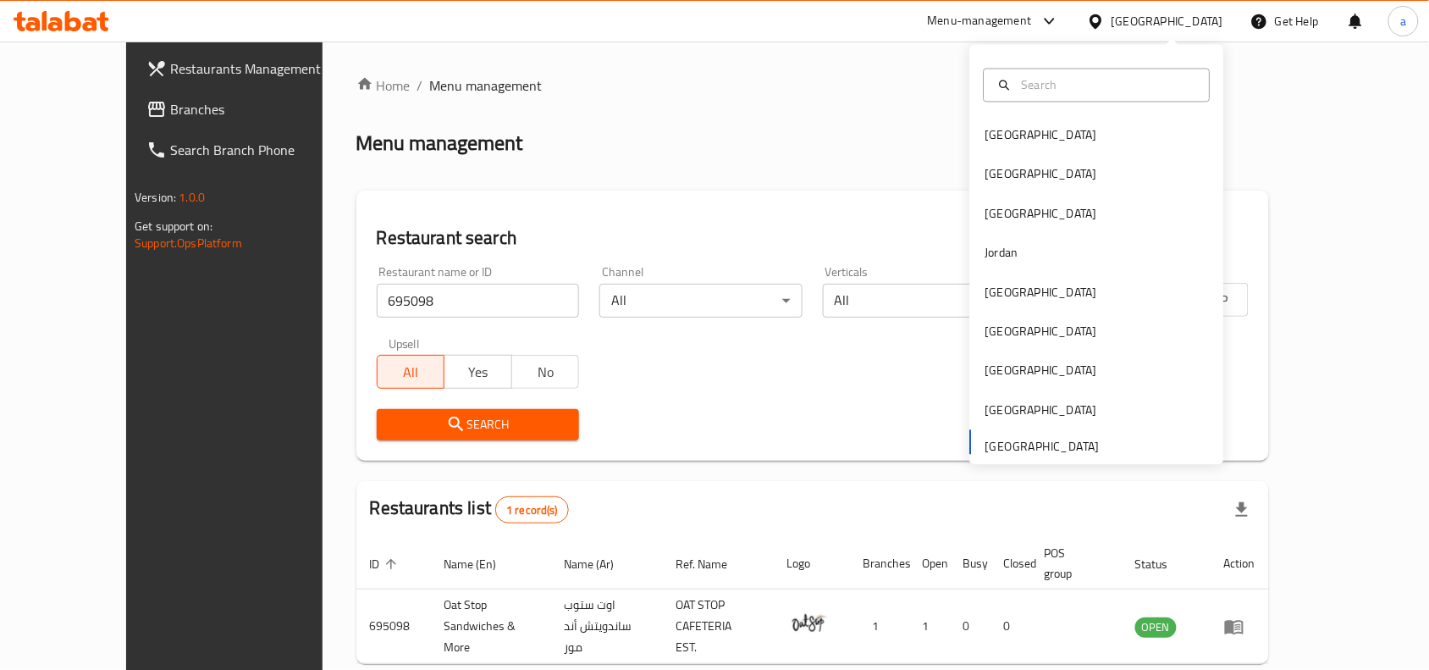
click at [170, 104] on span "Branches" at bounding box center [260, 109] width 181 height 20
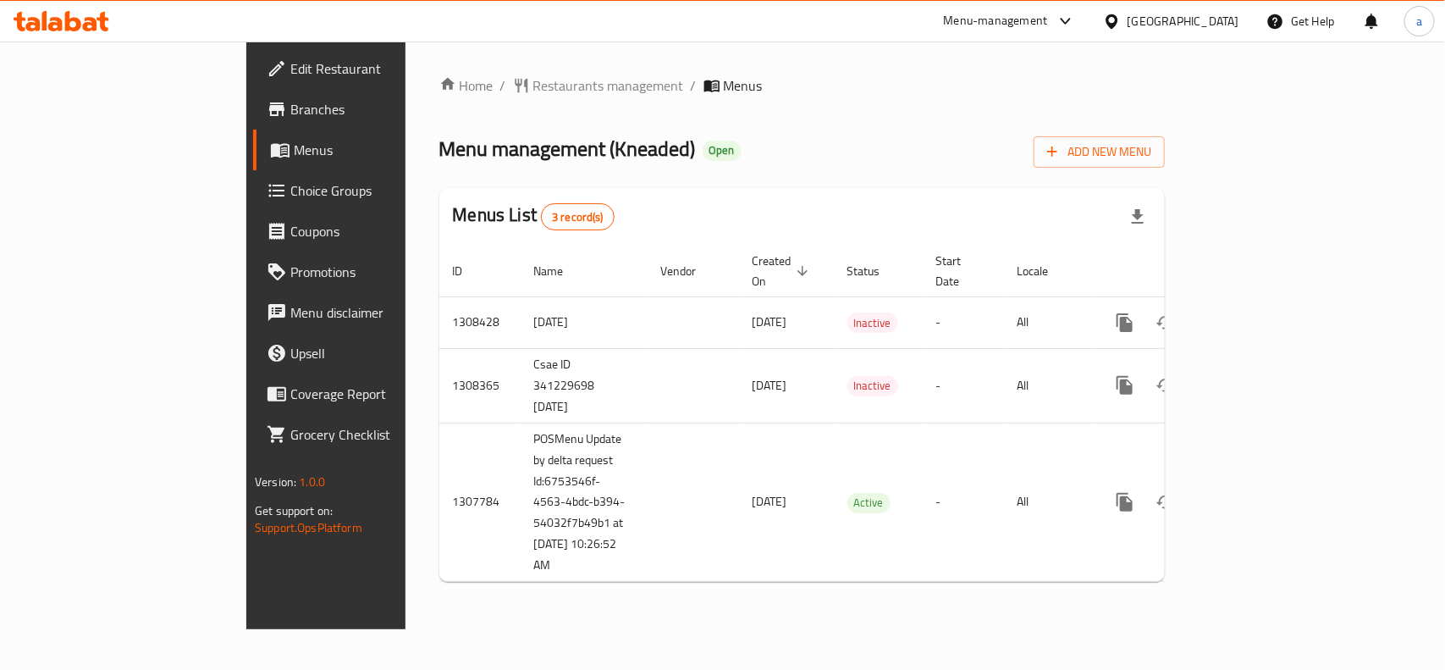
click at [444, 64] on div "Home / Restaurants management / Menus Menu management ( Kneaded ) Open Add New …" at bounding box center [802, 335] width 793 height 588
click at [533, 80] on span "Restaurants management" at bounding box center [608, 85] width 151 height 20
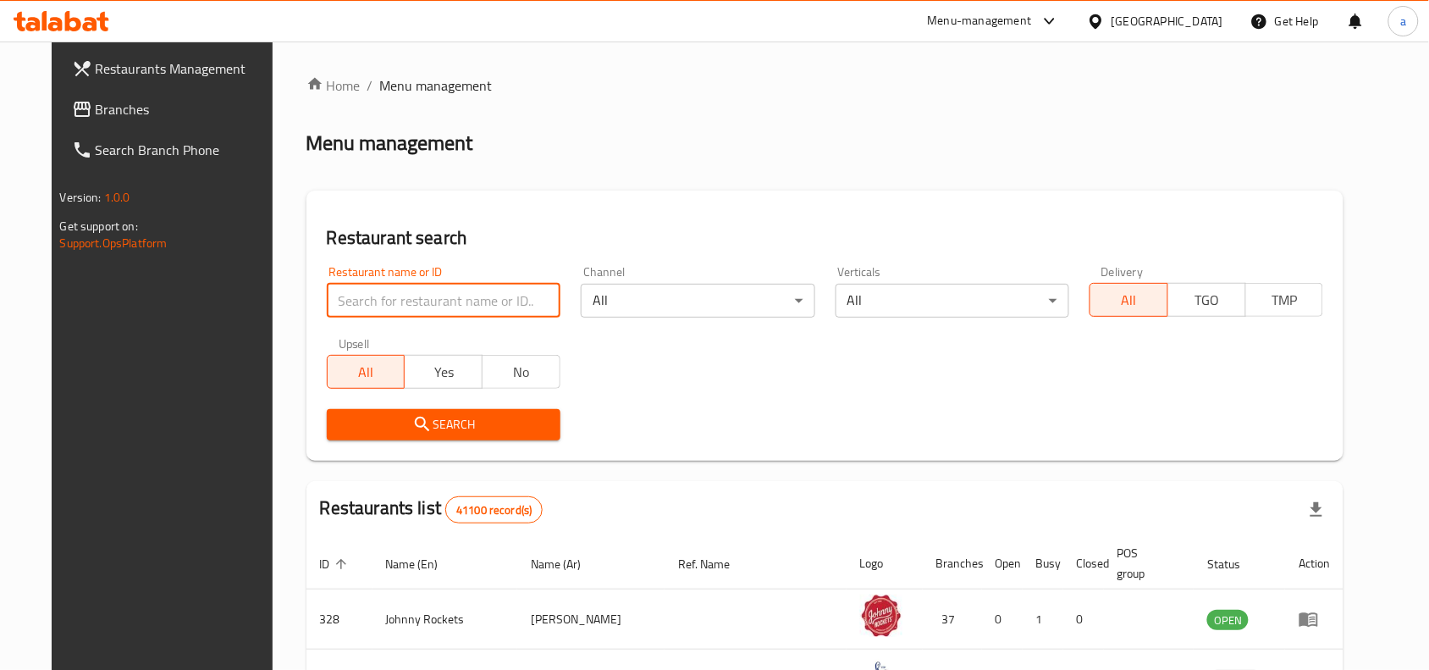
click at [388, 309] on input "search" at bounding box center [444, 301] width 234 height 34
paste input "689844"
type input "689844"
click button "Search" at bounding box center [444, 424] width 234 height 31
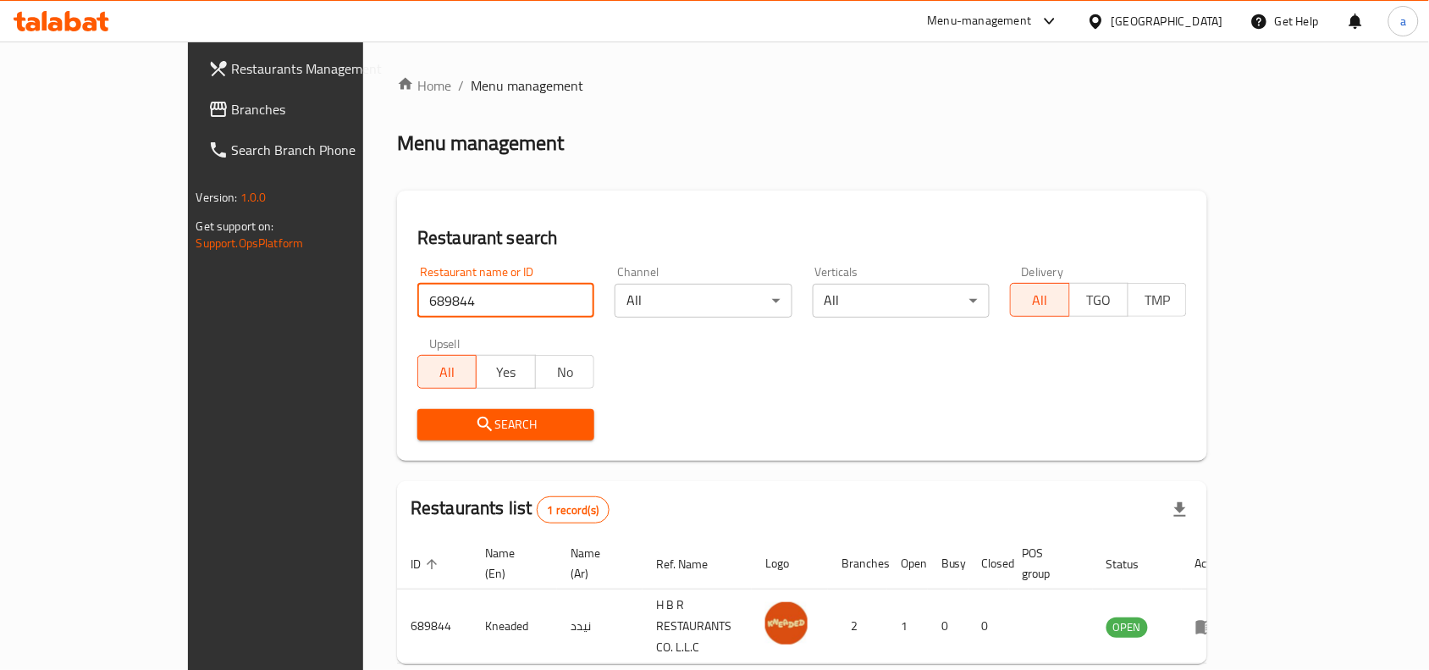
click at [195, 93] on link "Branches" at bounding box center [311, 109] width 232 height 41
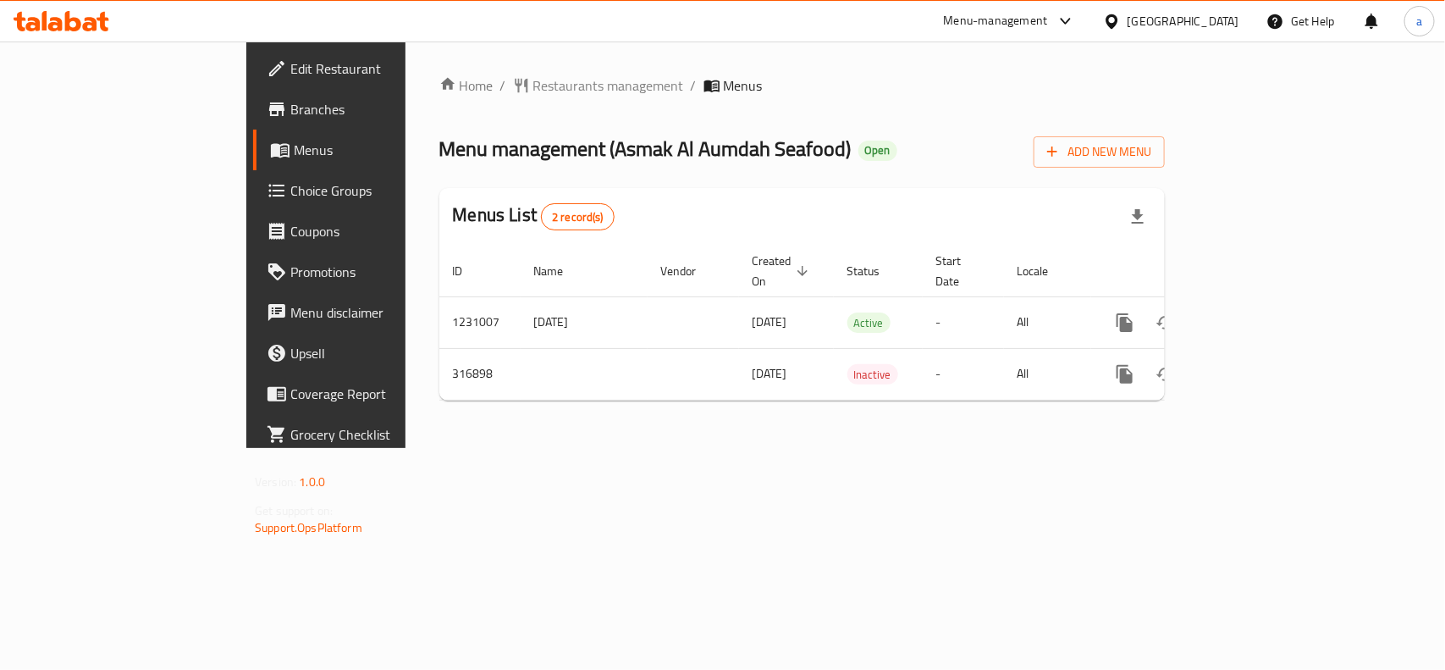
click at [406, 69] on div "Home / Restaurants management / Menus Menu management ( Asmak Al Aumdah Seafood…" at bounding box center [802, 244] width 793 height 406
click at [533, 86] on span "Restaurants management" at bounding box center [608, 85] width 151 height 20
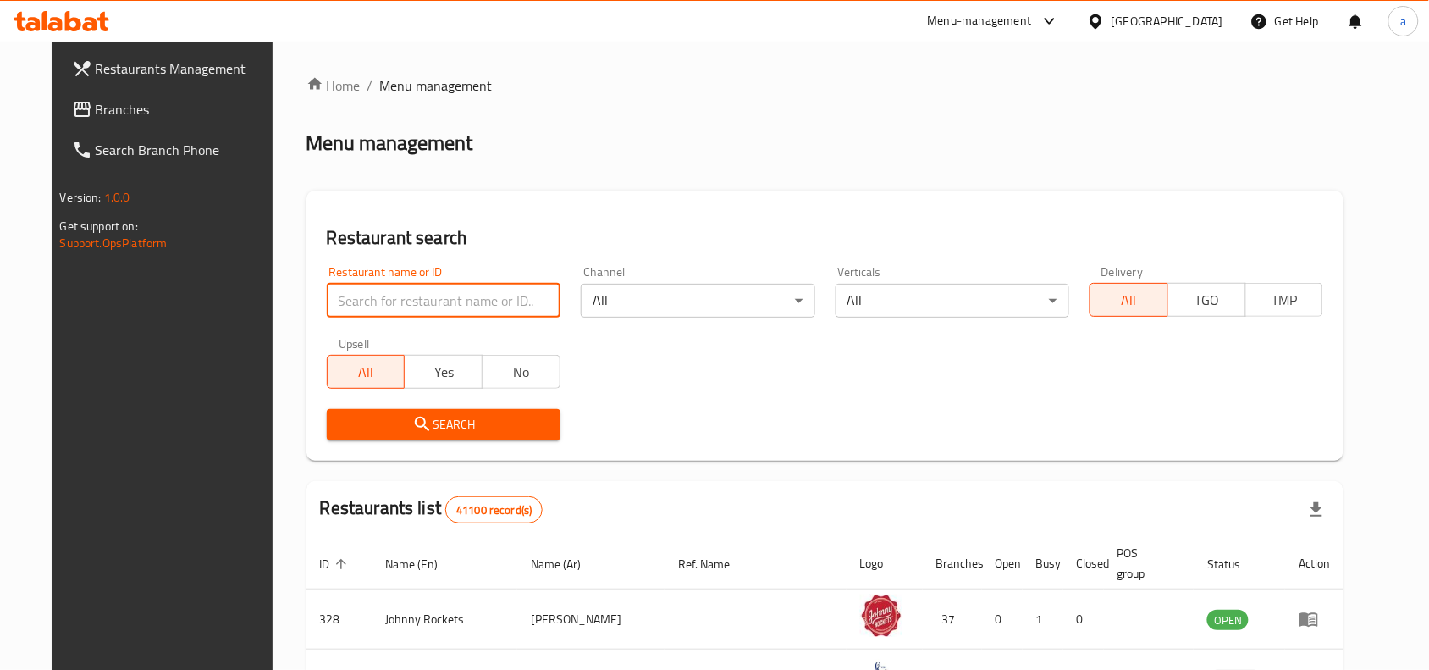
click at [404, 302] on input "search" at bounding box center [444, 301] width 234 height 34
paste input "629237"
type input "629237"
click button "Search" at bounding box center [444, 424] width 234 height 31
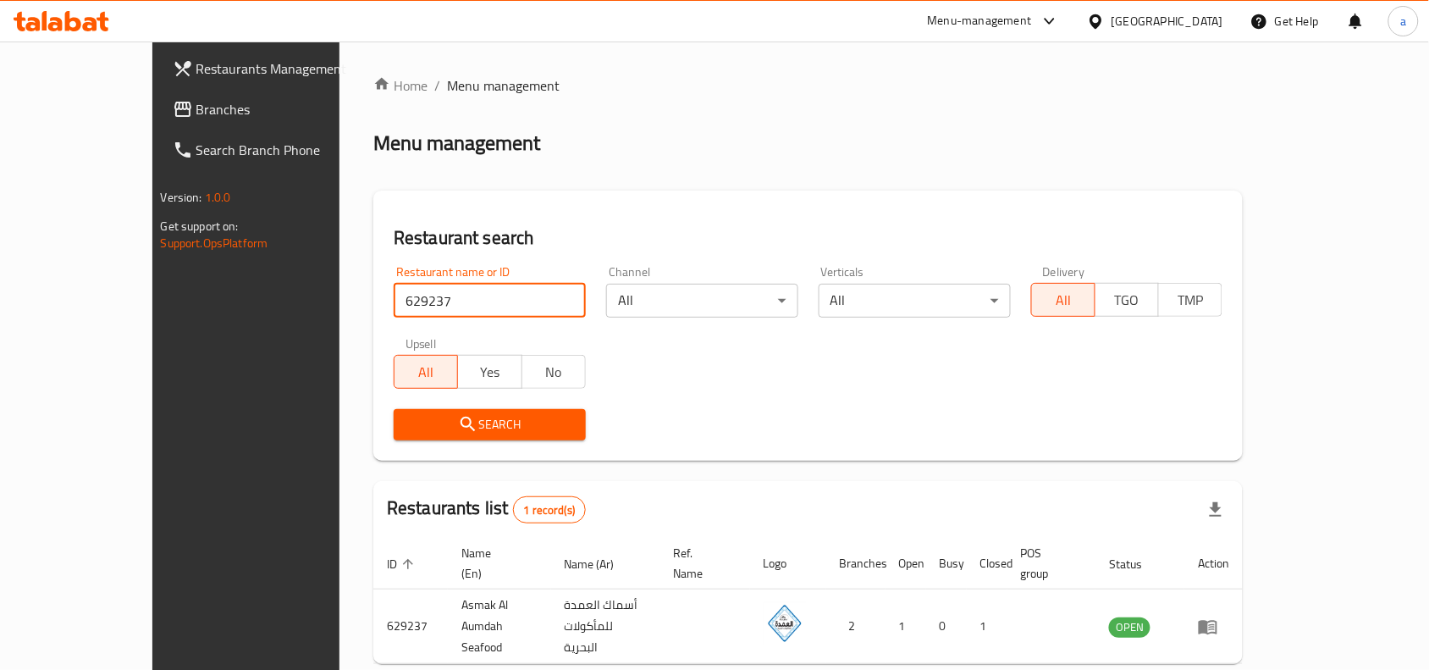
click at [704, 411] on div "Search" at bounding box center [808, 425] width 849 height 52
